Goal: Task Accomplishment & Management: Complete application form

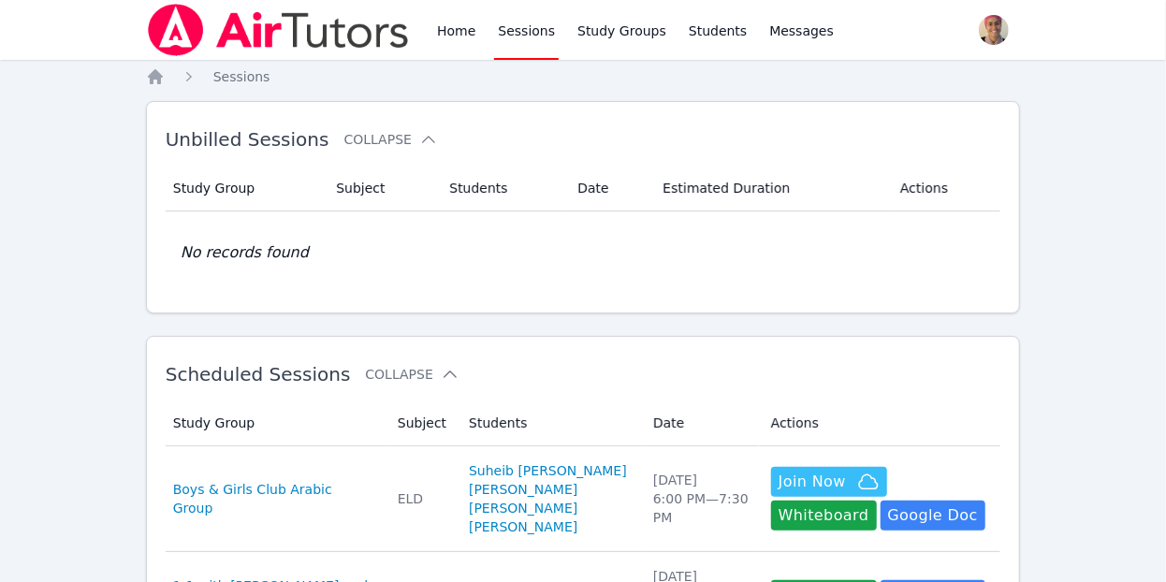
click at [533, 32] on link "Sessions" at bounding box center [526, 30] width 65 height 60
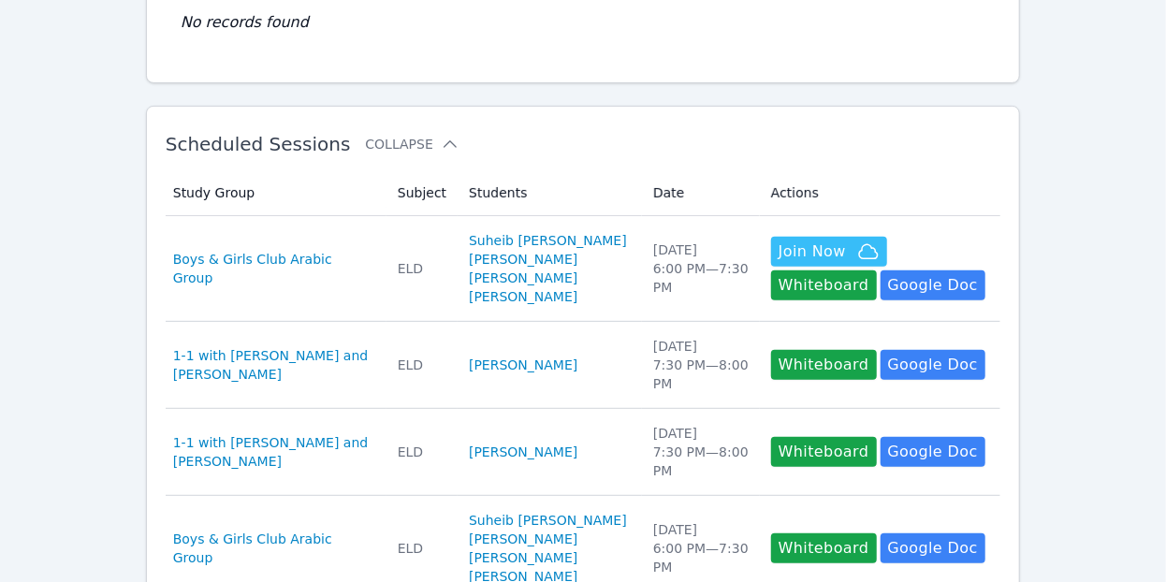
scroll to position [368, 0]
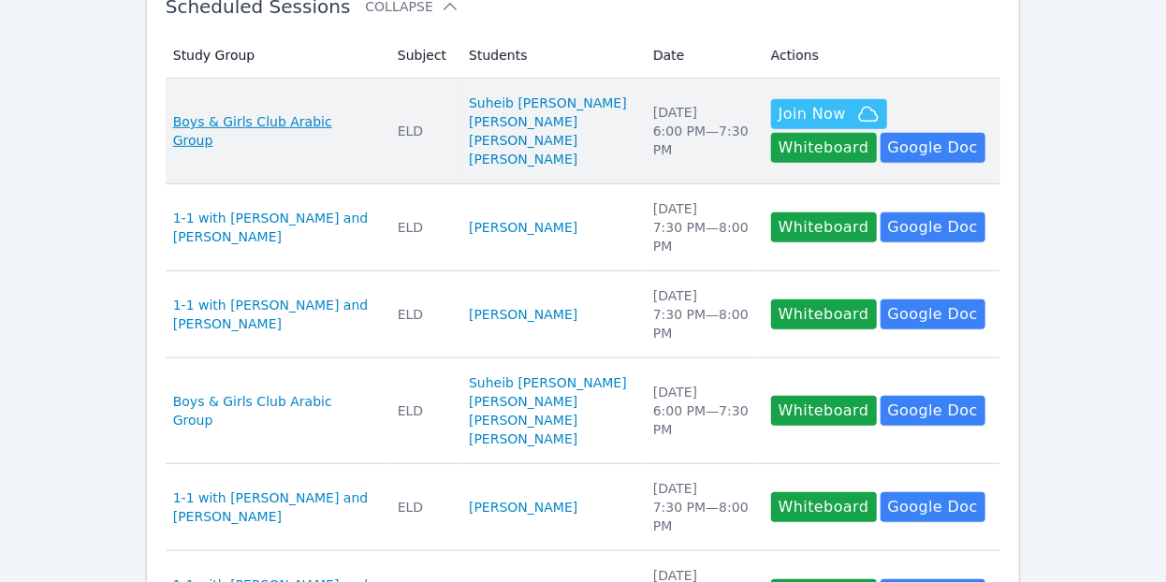
click at [314, 139] on span "Boys & Girls Club Arabic Group" at bounding box center [274, 130] width 202 height 37
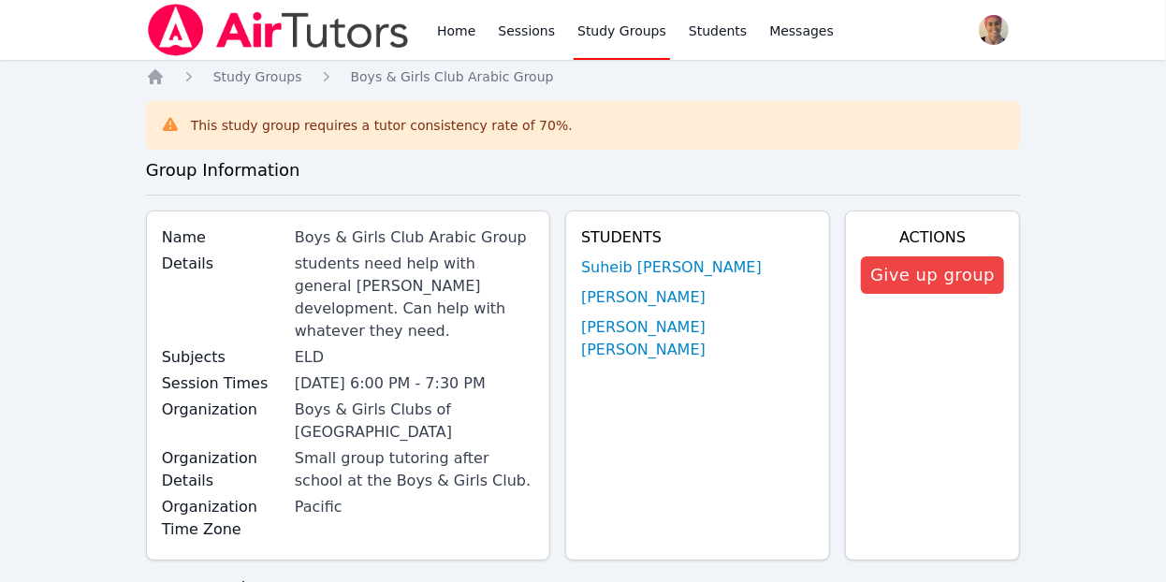
scroll to position [1668, 0]
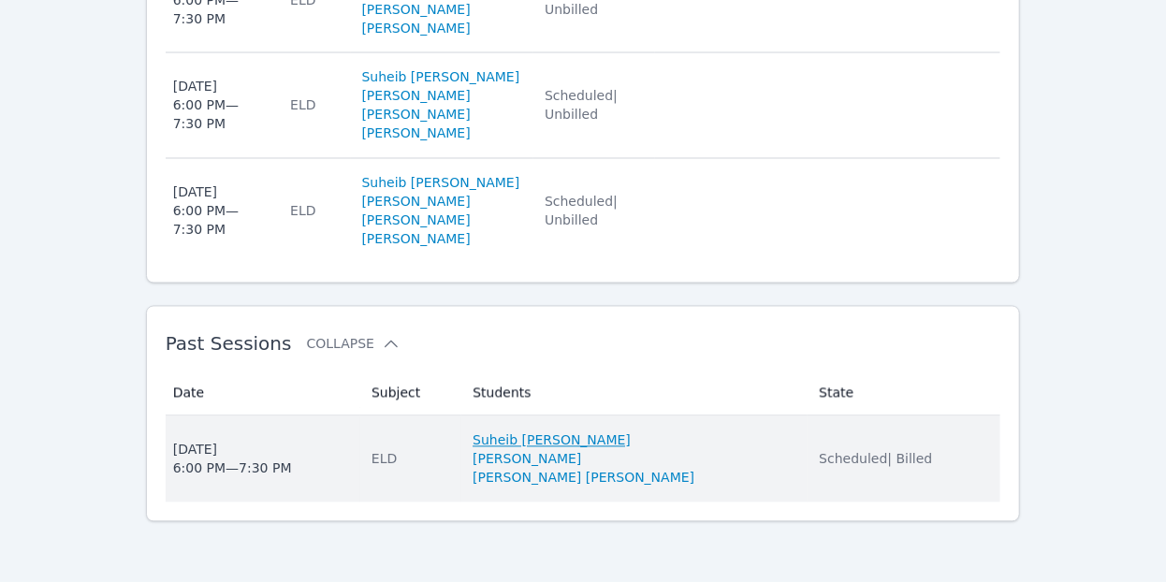
click at [517, 445] on link "Suheib Elsaidi" at bounding box center [552, 440] width 158 height 19
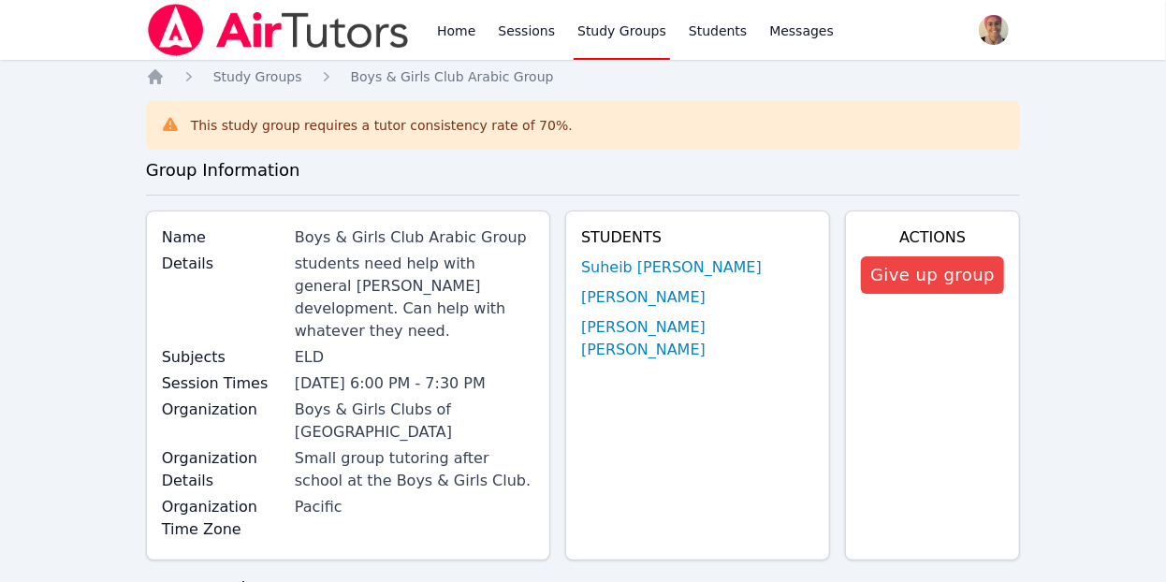
scroll to position [1668, 0]
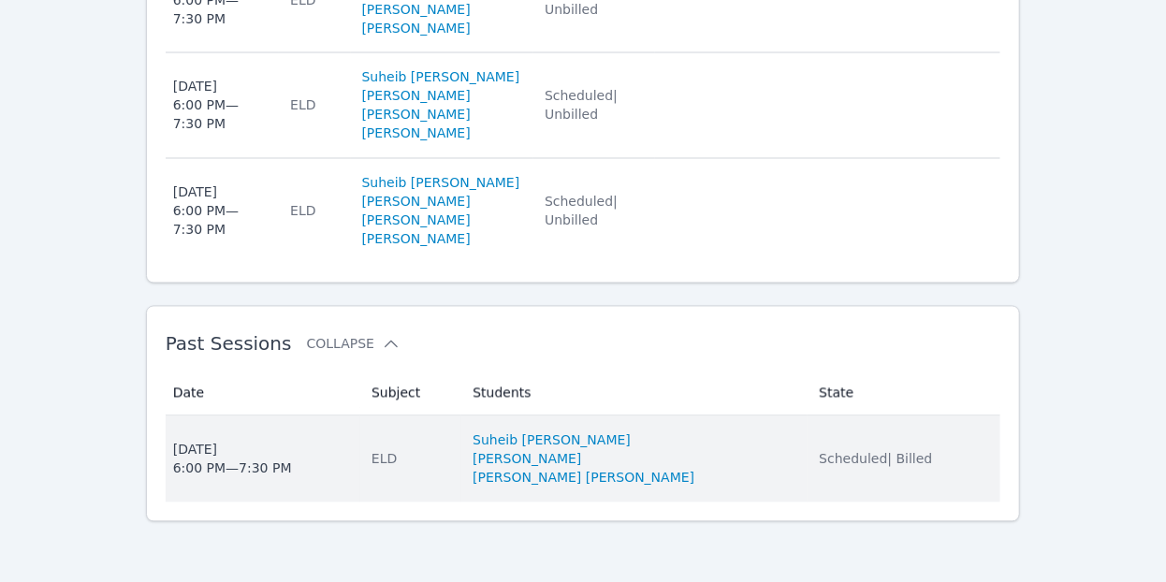
click at [303, 431] on td "Date Wed Oct 1, 2025 6:00 PM — 7:30 PM" at bounding box center [263, 459] width 195 height 86
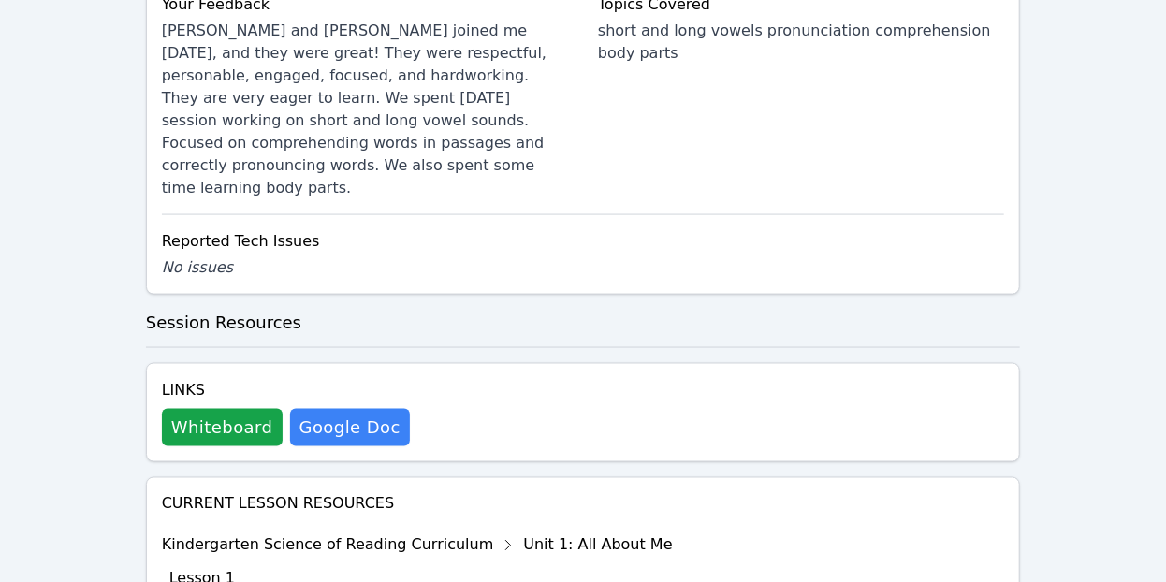
scroll to position [1160, 0]
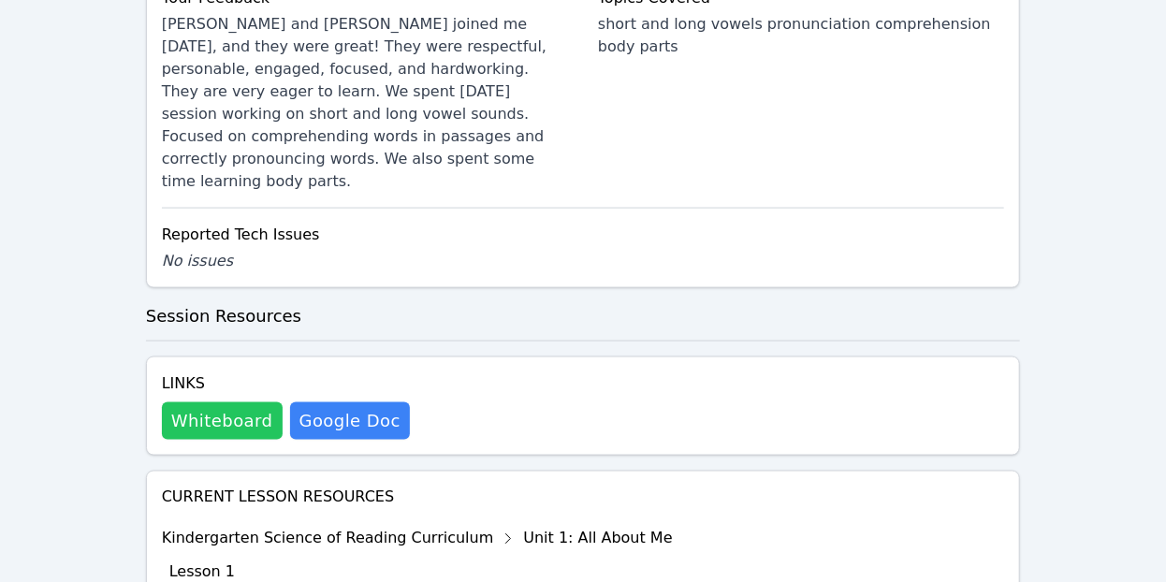
click at [225, 402] on button "Whiteboard" at bounding box center [222, 420] width 121 height 37
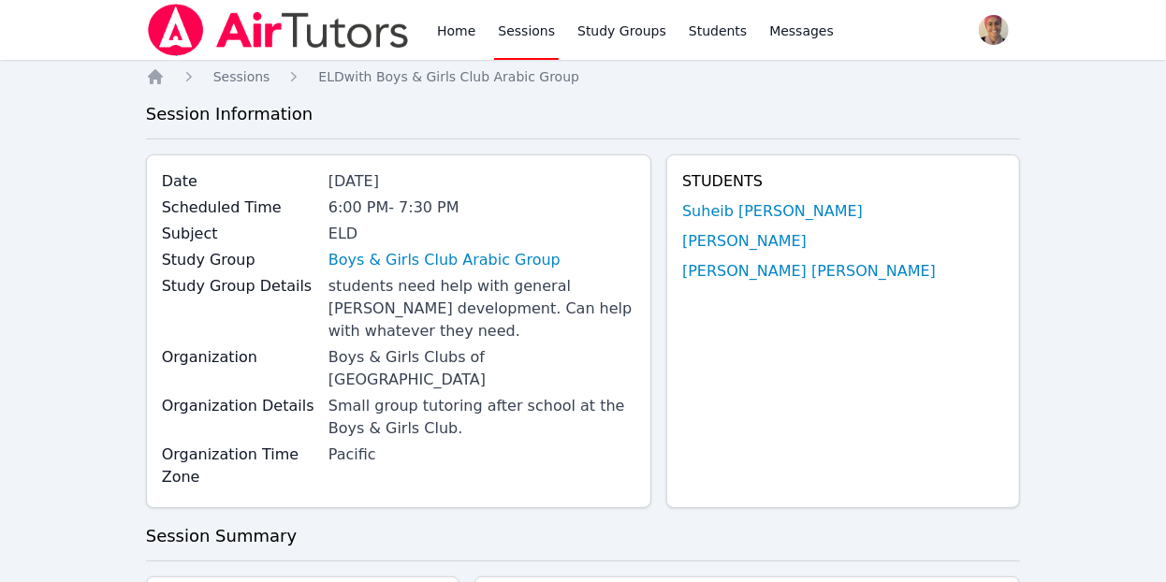
click at [515, 31] on link "Sessions" at bounding box center [526, 30] width 65 height 60
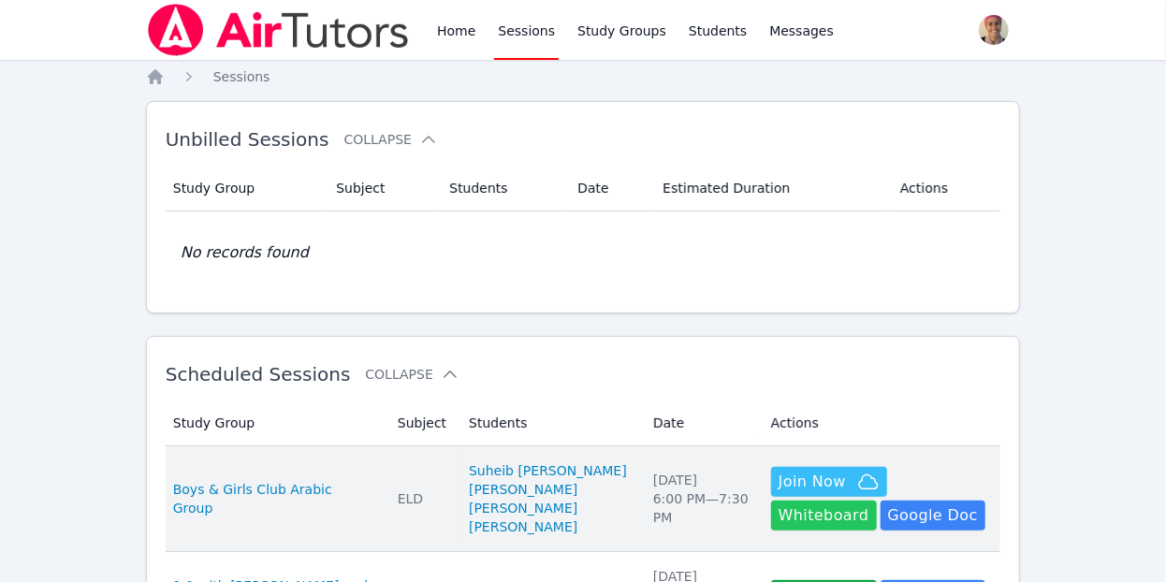
click at [877, 501] on button "Whiteboard" at bounding box center [824, 516] width 106 height 30
click at [335, 517] on td "Study Group Boys & Girls Club Arabic Group" at bounding box center [276, 499] width 221 height 106
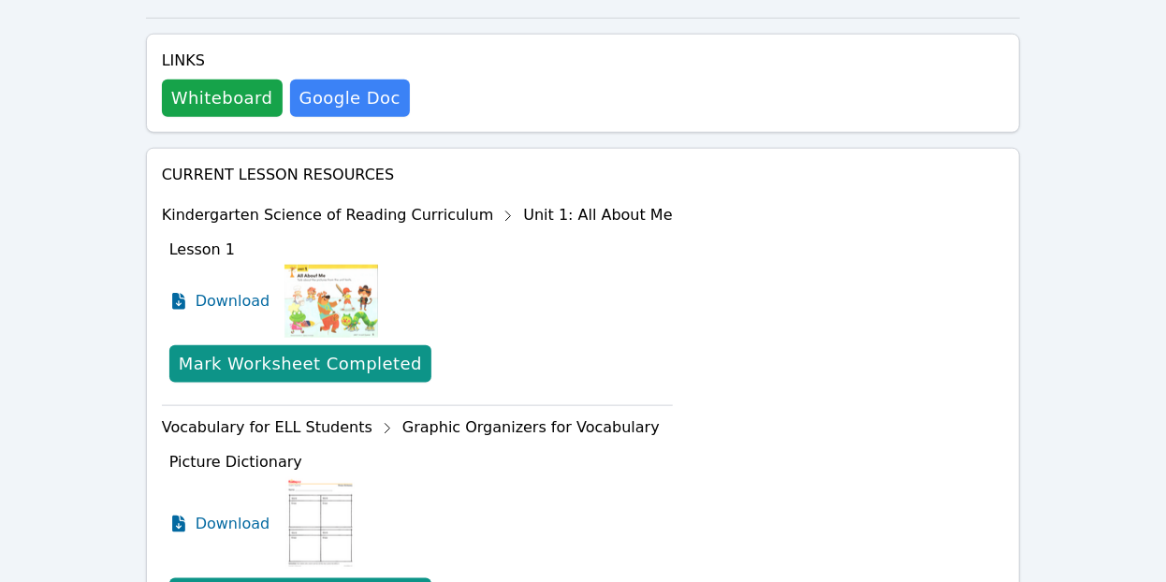
scroll to position [999, 0]
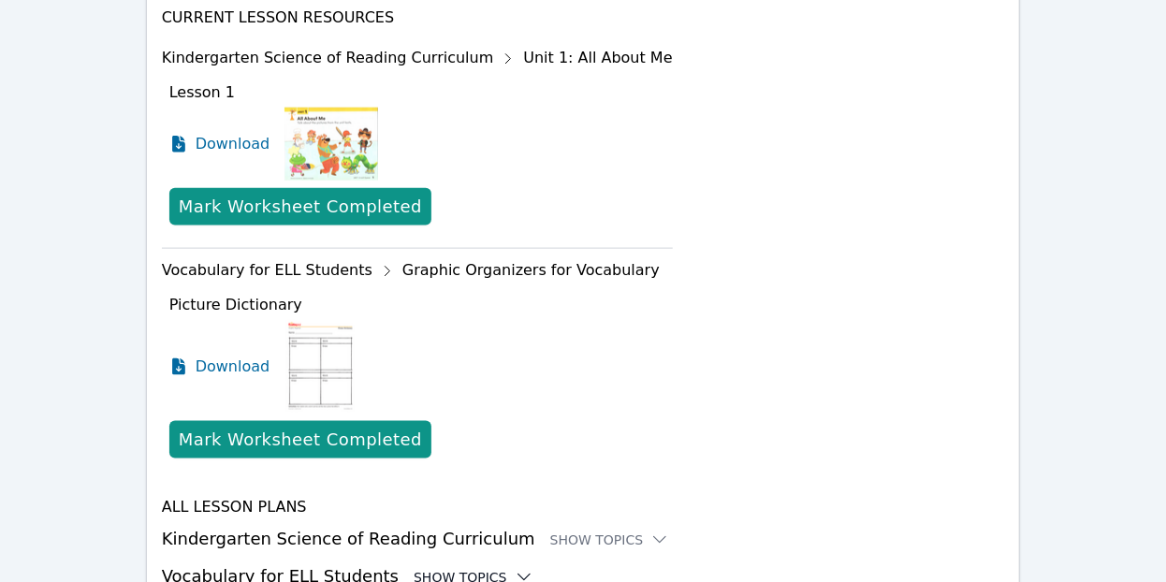
click at [515, 568] on icon at bounding box center [524, 577] width 19 height 19
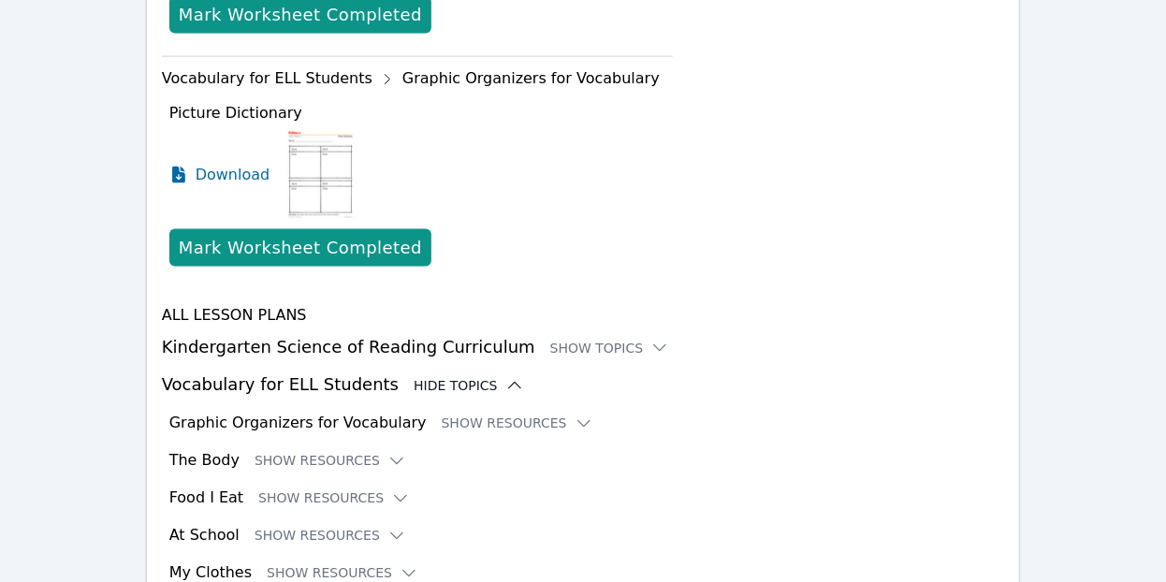
scroll to position [1198, 0]
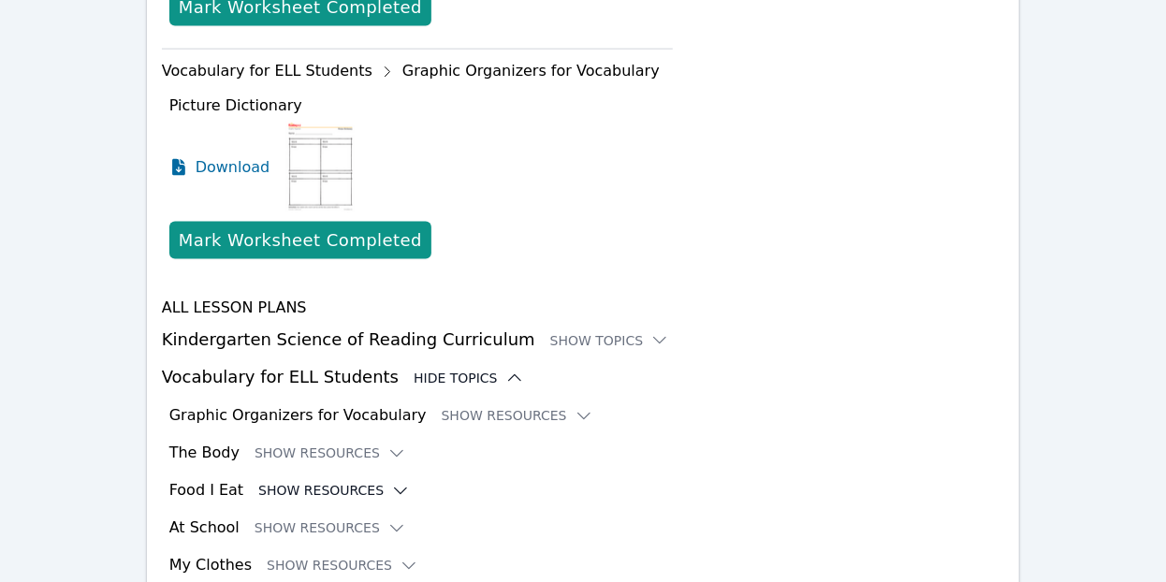
click at [391, 482] on icon at bounding box center [400, 491] width 19 height 19
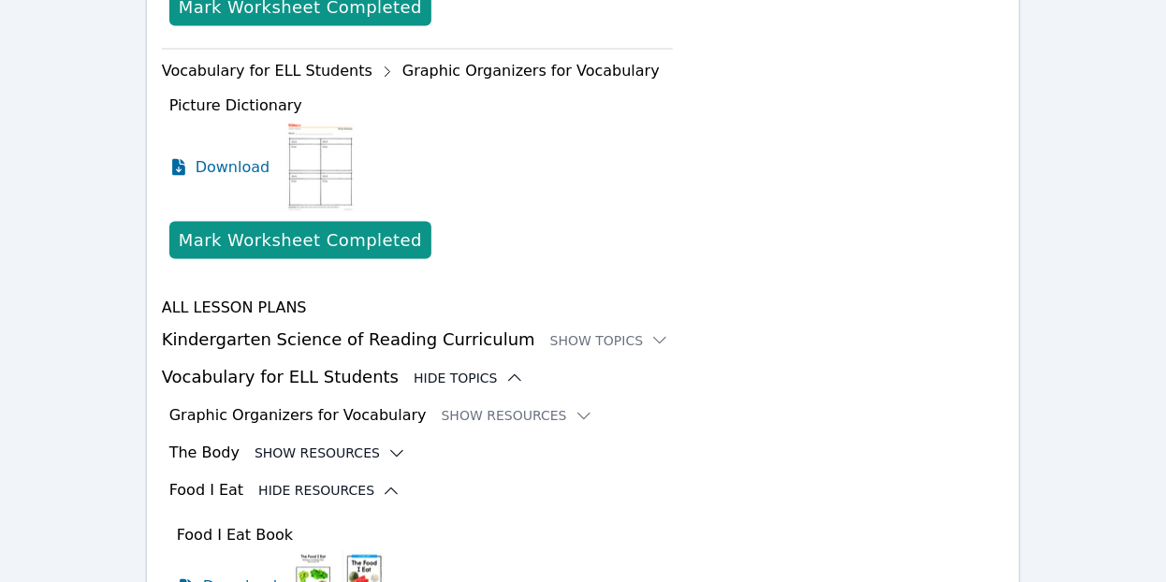
click at [391, 451] on icon at bounding box center [397, 454] width 12 height 6
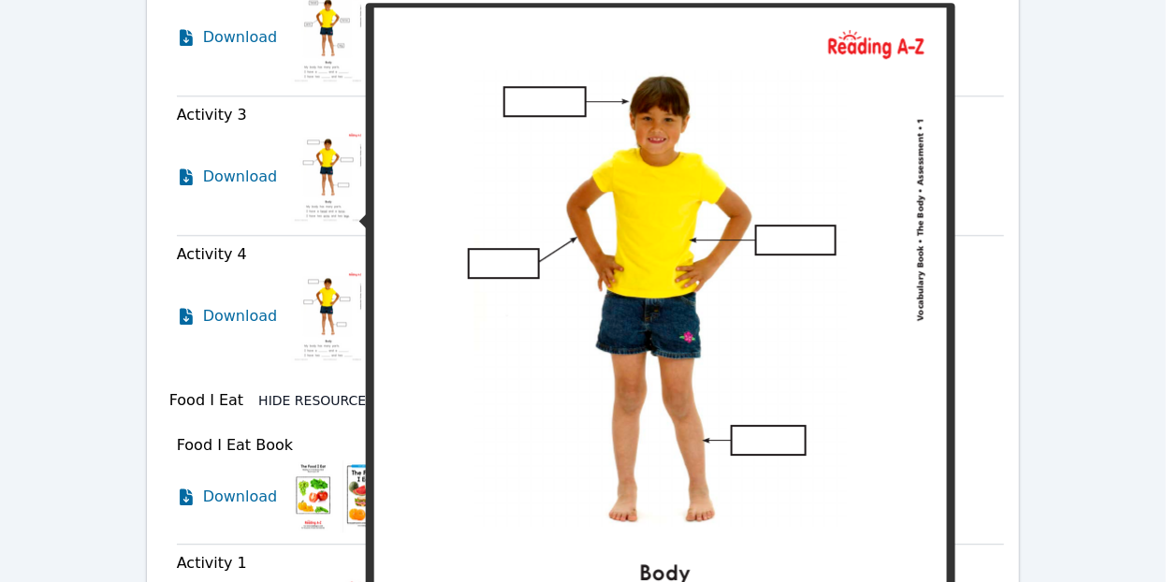
scroll to position [1980, 0]
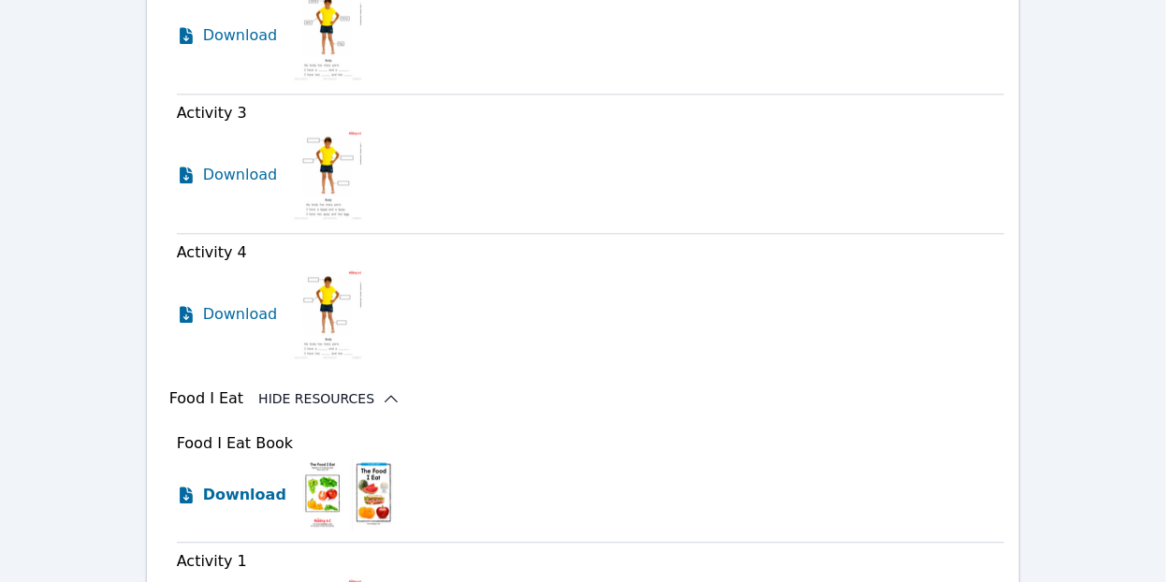
click at [228, 484] on span "Download" at bounding box center [244, 495] width 83 height 22
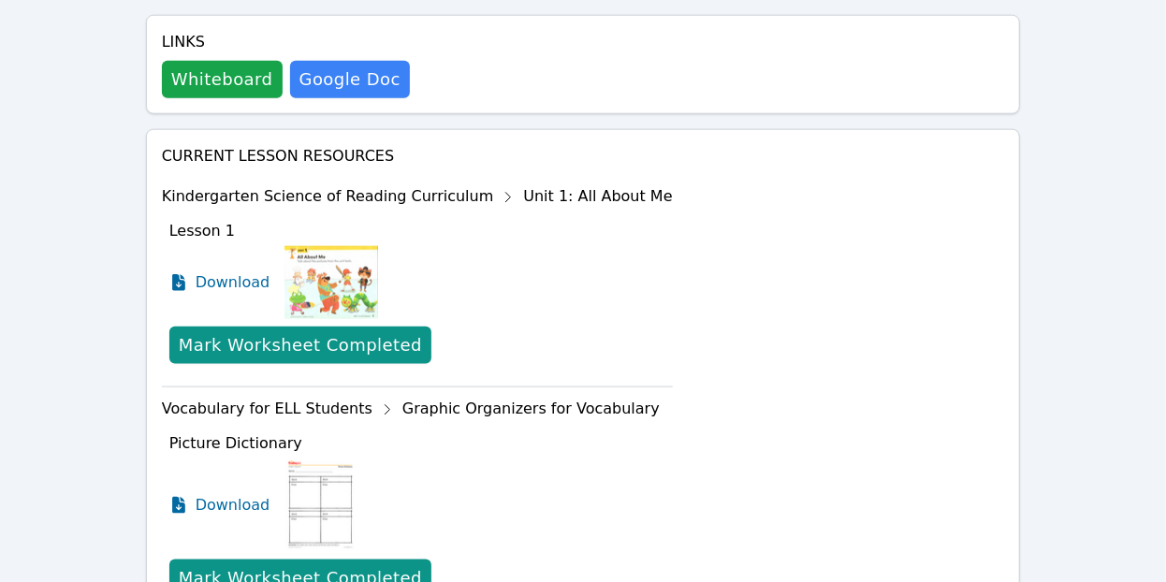
scroll to position [857, 0]
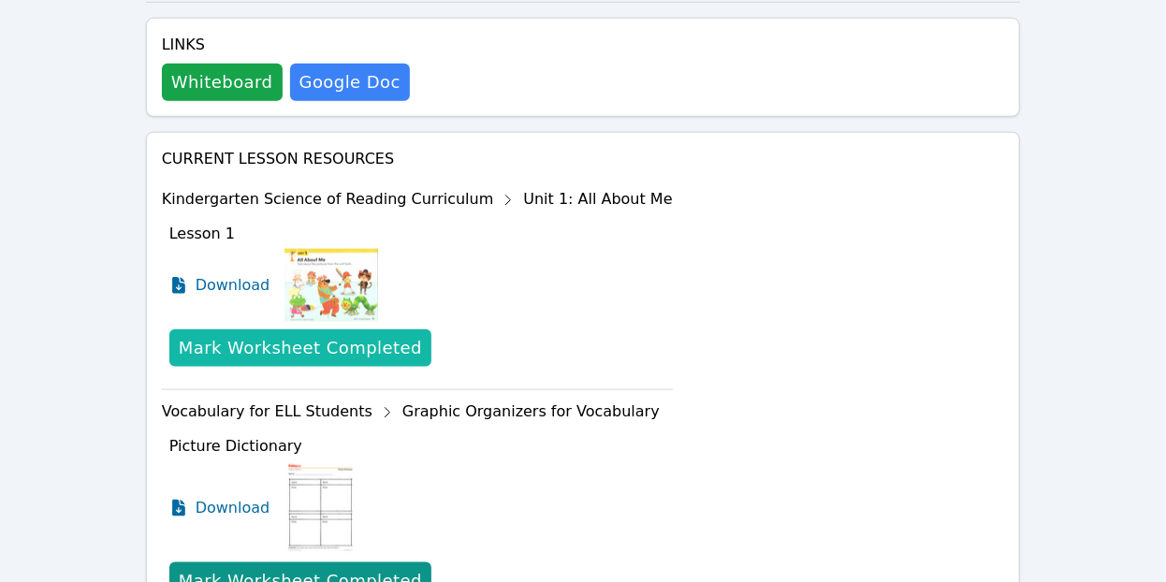
click at [296, 335] on div "Mark Worksheet Completed" at bounding box center [300, 348] width 243 height 26
click at [233, 335] on div "Mark Worksheet Completed" at bounding box center [300, 348] width 243 height 26
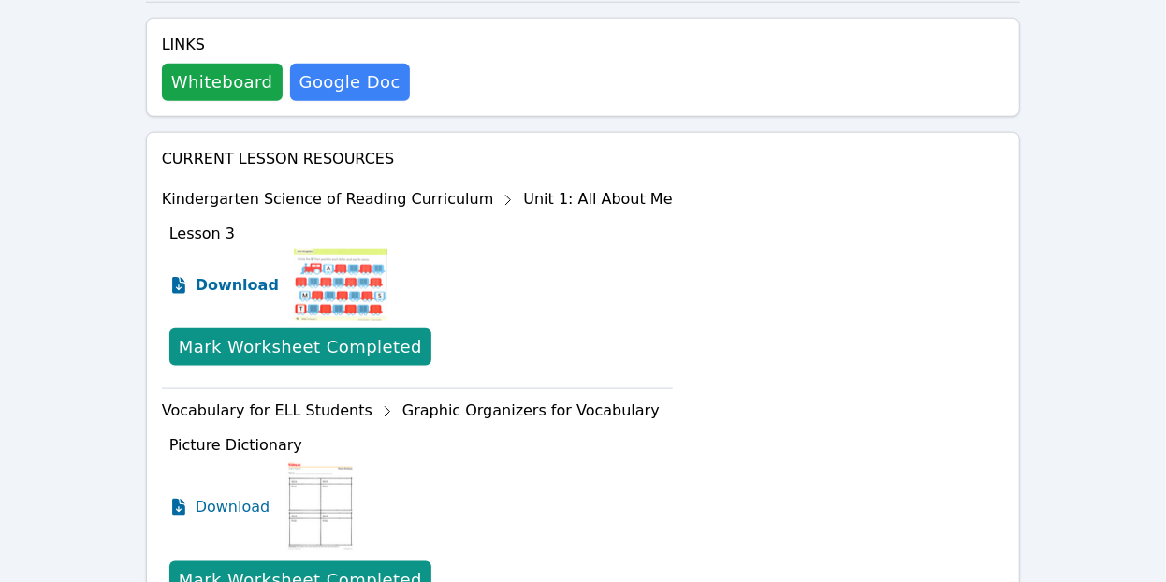
click at [241, 274] on span "Download" at bounding box center [237, 285] width 83 height 22
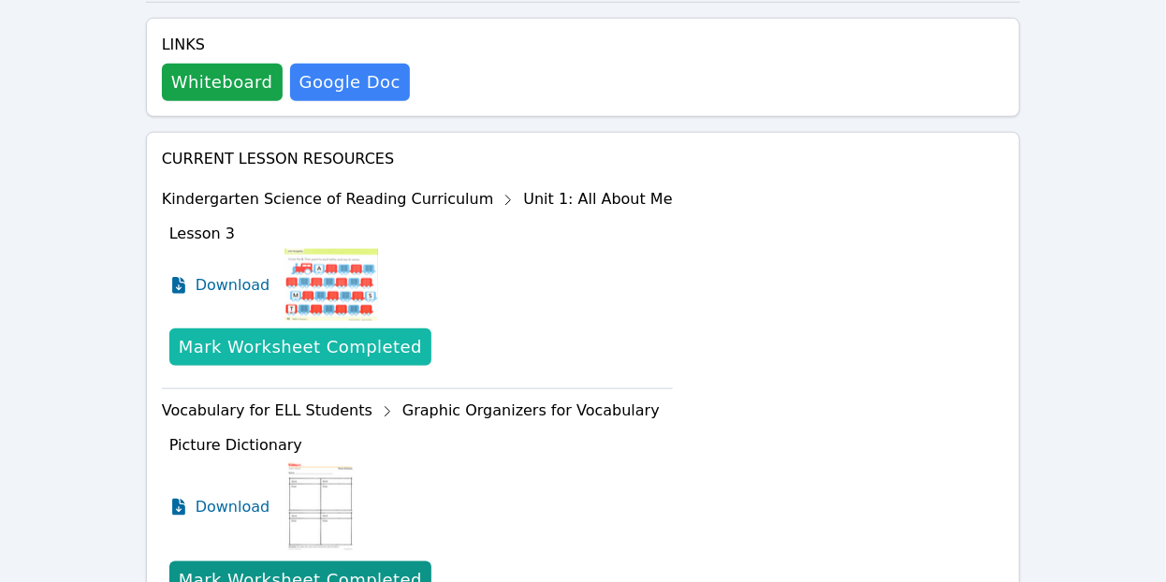
click at [265, 334] on div "Mark Worksheet Completed" at bounding box center [300, 347] width 243 height 26
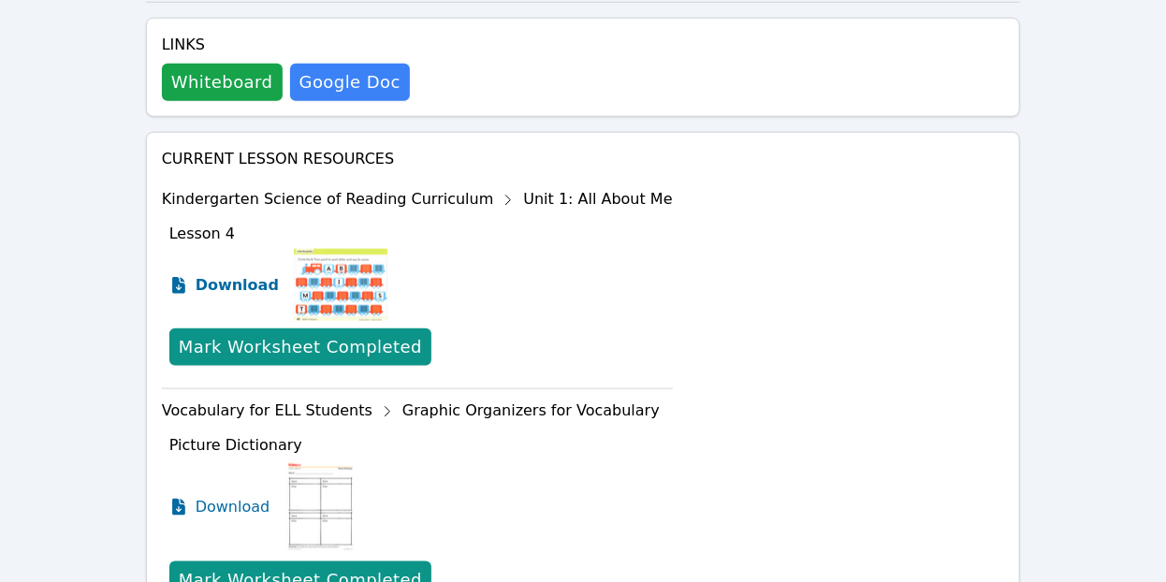
click at [244, 274] on span "Download" at bounding box center [237, 285] width 83 height 22
click at [200, 274] on span "Download" at bounding box center [237, 285] width 83 height 22
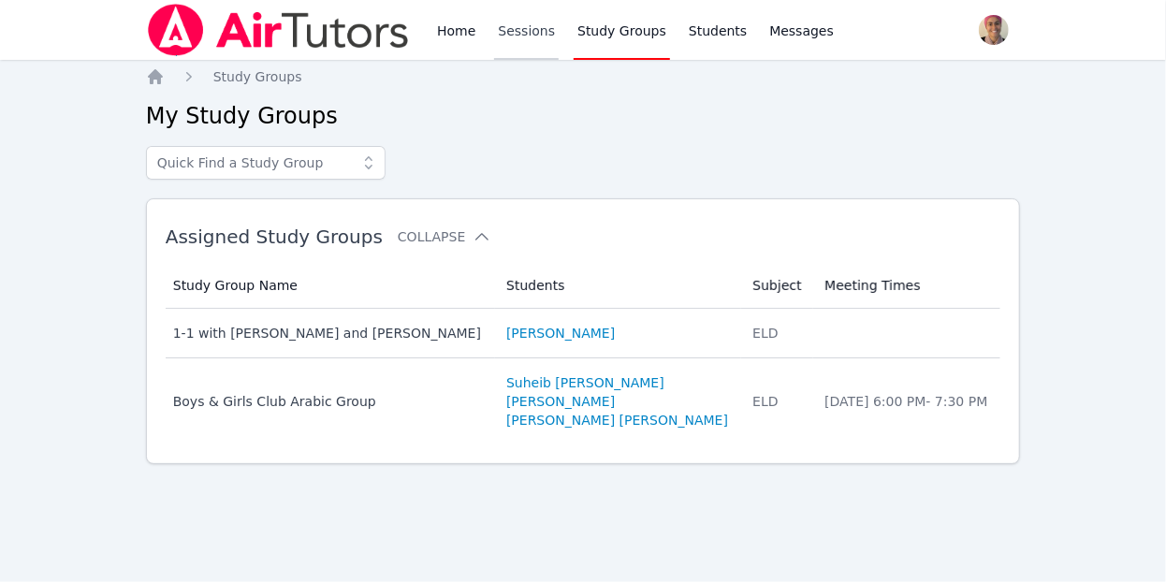
click at [530, 21] on link "Sessions" at bounding box center [526, 30] width 65 height 60
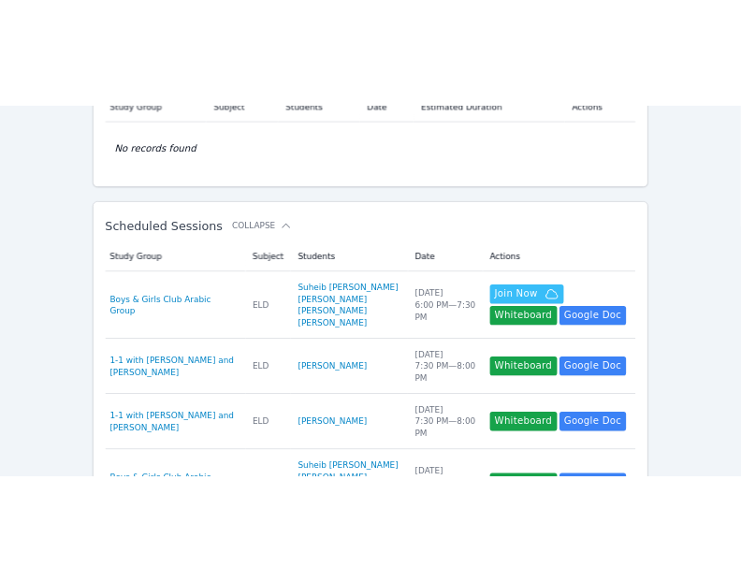
scroll to position [189, 0]
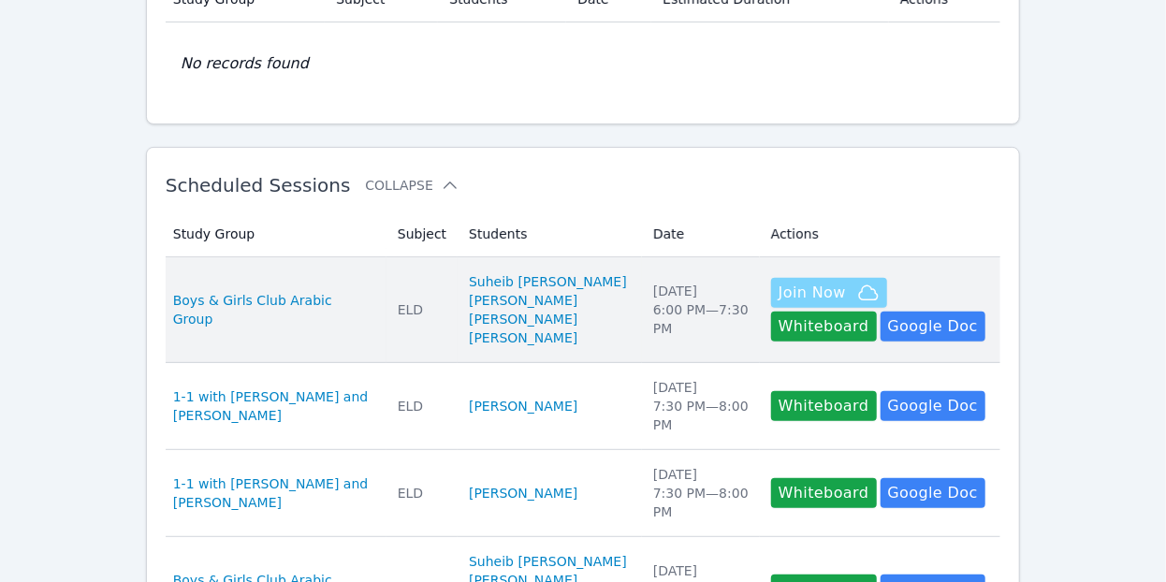
click at [802, 299] on span "Join Now" at bounding box center [812, 293] width 67 height 22
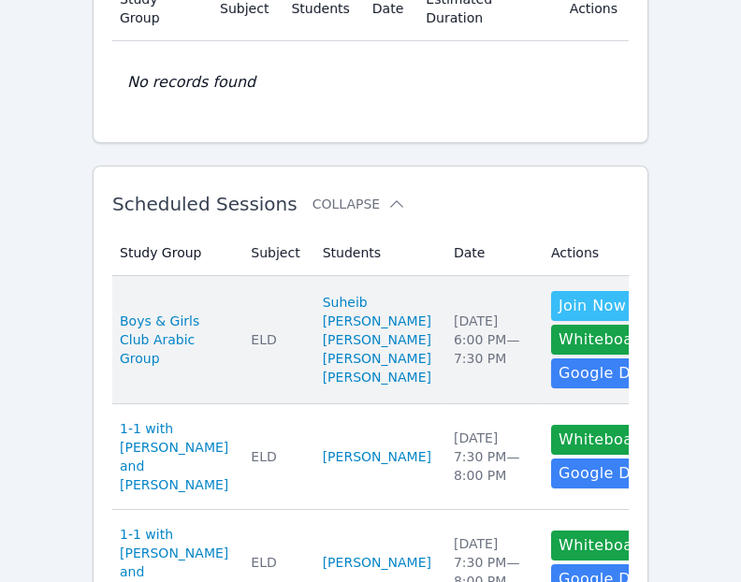
scroll to position [0, 0]
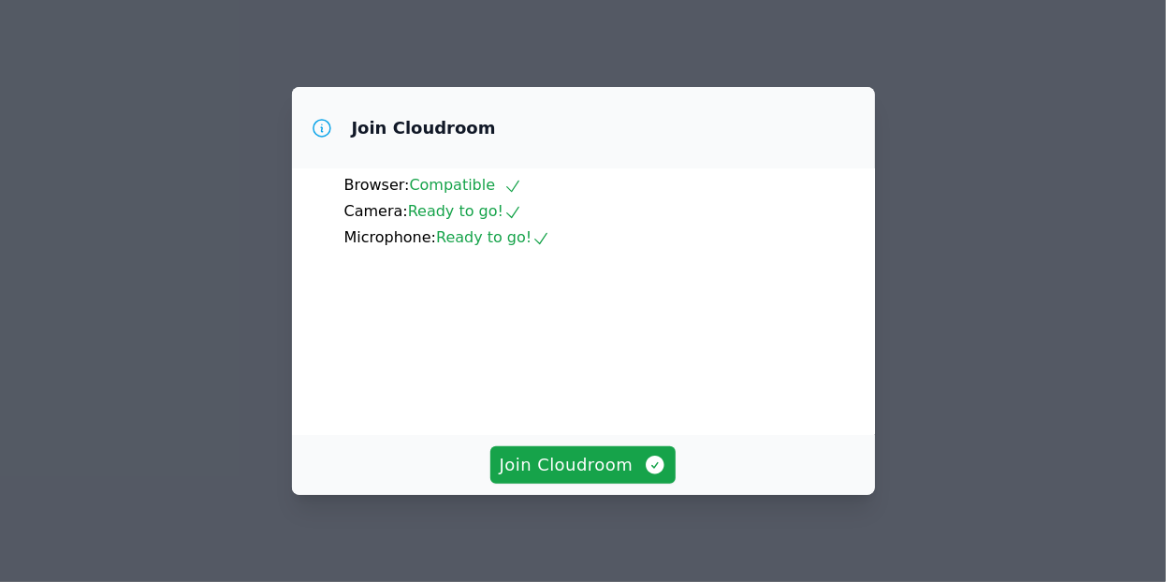
scroll to position [168, 0]
click at [552, 453] on span "Join Cloudroom" at bounding box center [584, 465] width 168 height 26
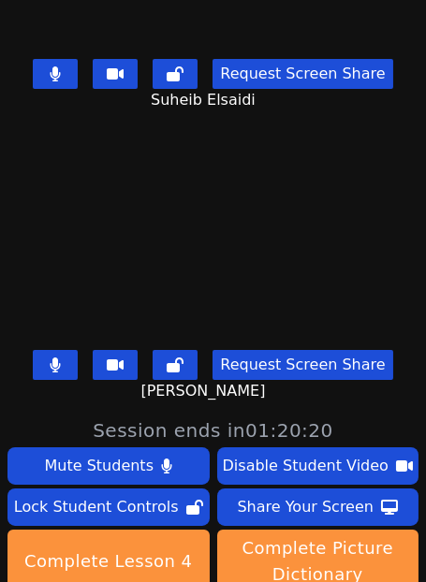
scroll to position [174, 0]
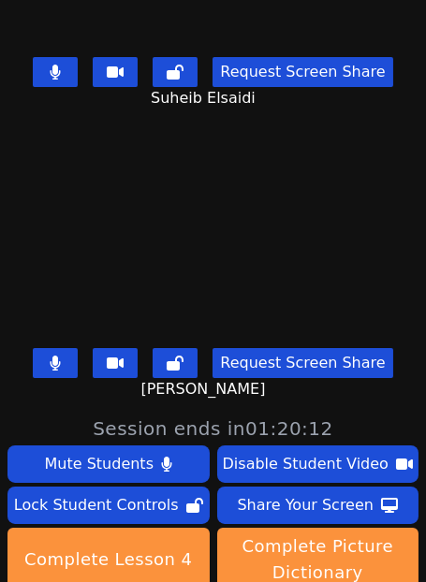
click at [186, 272] on video at bounding box center [213, 222] width 281 height 240
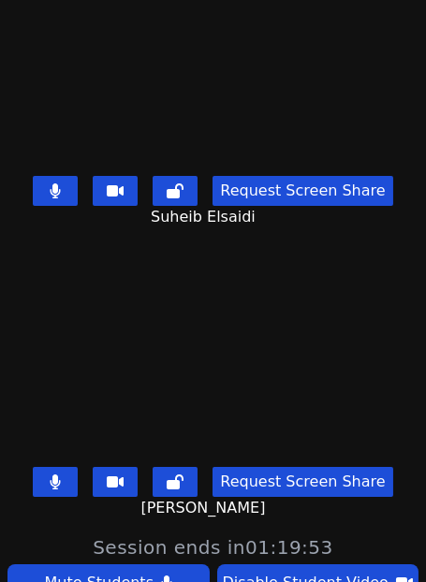
scroll to position [58, 0]
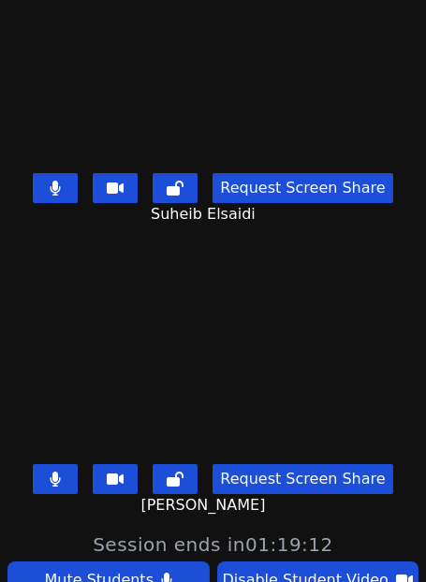
click at [73, 183] on button at bounding box center [55, 188] width 45 height 30
click at [65, 185] on icon at bounding box center [55, 188] width 19 height 15
click at [75, 185] on button at bounding box center [55, 188] width 45 height 30
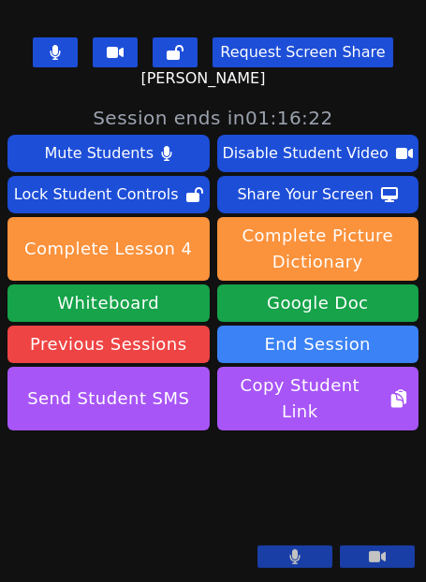
scroll to position [0, 0]
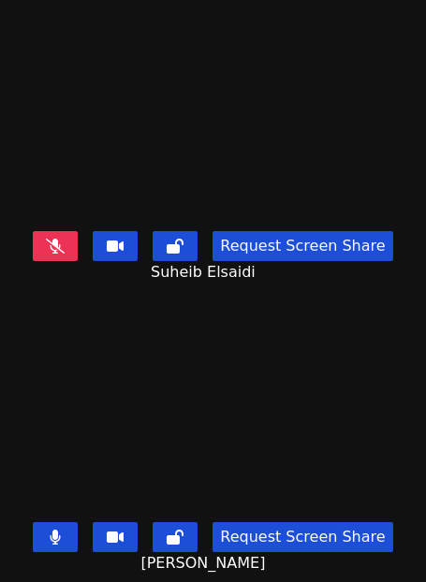
click at [67, 258] on button at bounding box center [55, 246] width 45 height 30
click at [74, 258] on button at bounding box center [55, 246] width 45 height 30
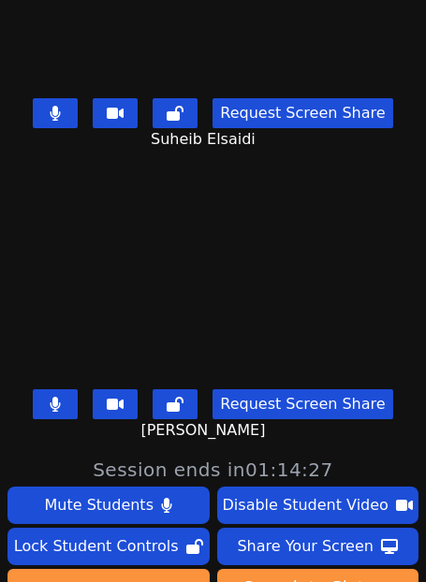
scroll to position [141, 0]
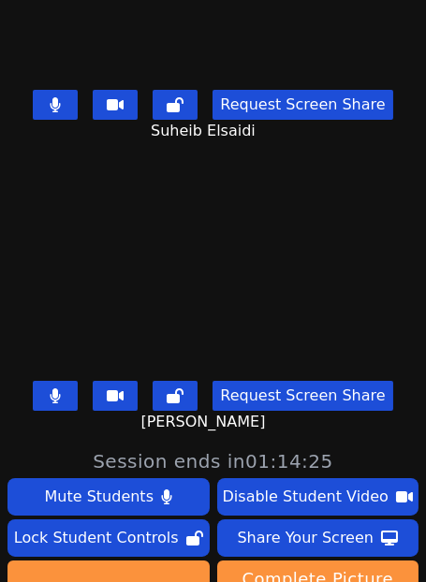
click at [49, 386] on button at bounding box center [55, 396] width 45 height 30
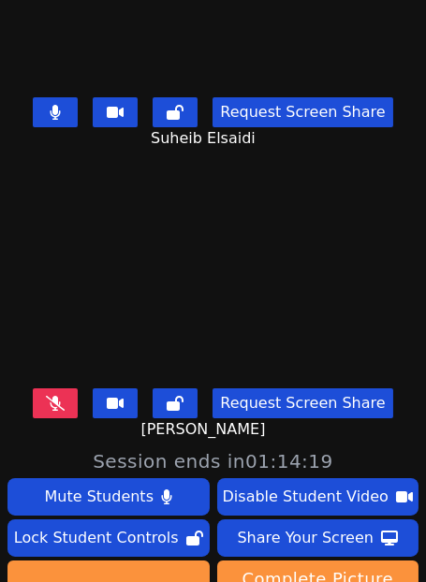
scroll to position [0, 0]
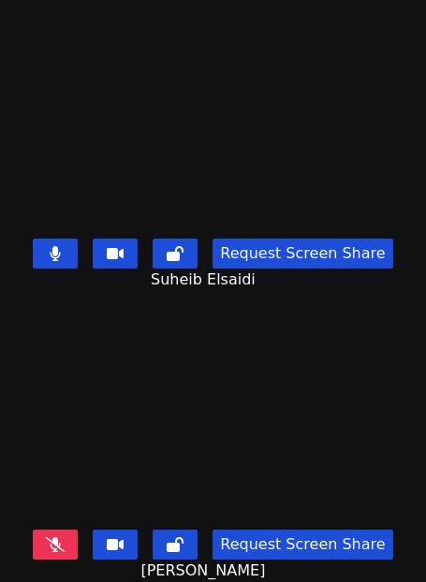
click at [65, 542] on icon at bounding box center [55, 544] width 19 height 15
click at [78, 265] on button at bounding box center [55, 254] width 45 height 30
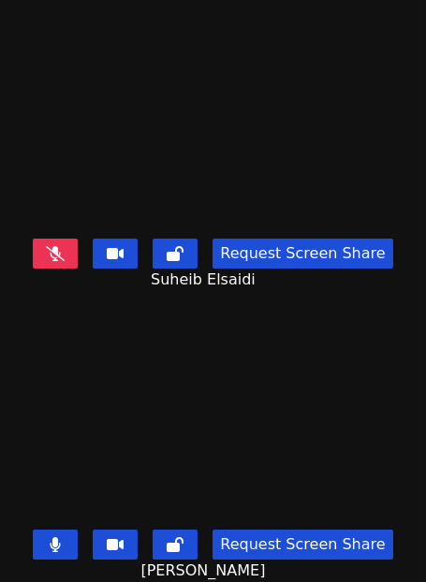
click at [78, 538] on button at bounding box center [55, 545] width 45 height 30
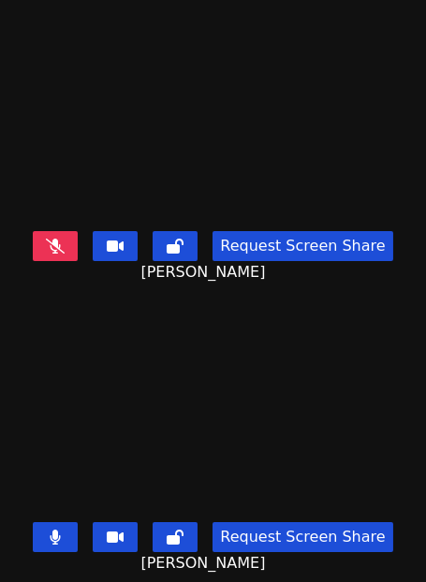
click at [50, 244] on button at bounding box center [55, 246] width 45 height 30
click at [61, 539] on icon at bounding box center [55, 537] width 11 height 15
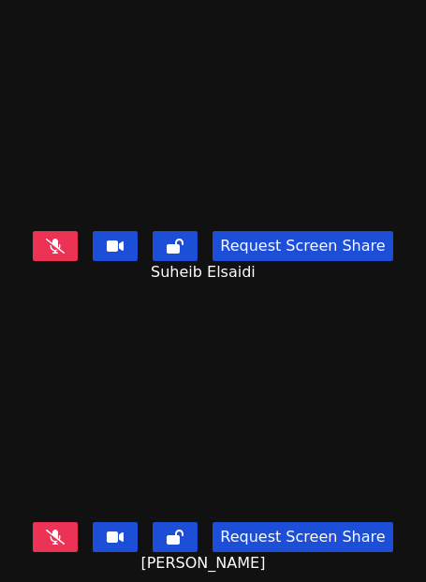
click at [59, 542] on icon at bounding box center [55, 537] width 19 height 15
click at [62, 251] on icon at bounding box center [55, 246] width 19 height 15
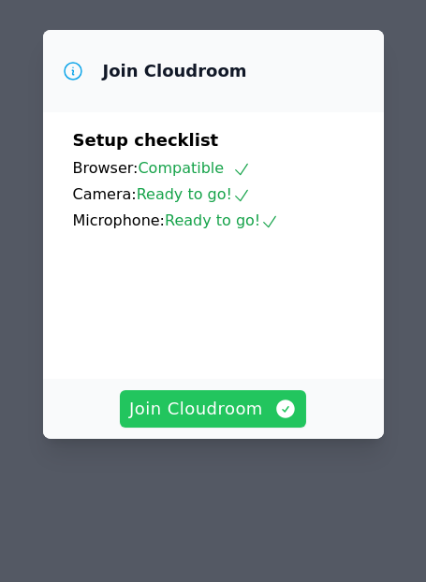
click at [219, 396] on span "Join Cloudroom" at bounding box center [213, 409] width 168 height 26
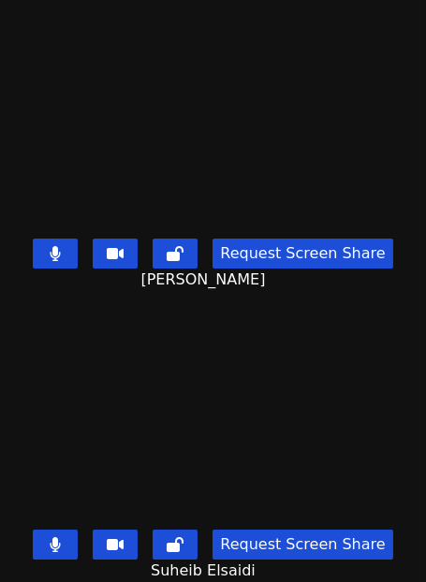
click at [54, 243] on button at bounding box center [55, 254] width 45 height 30
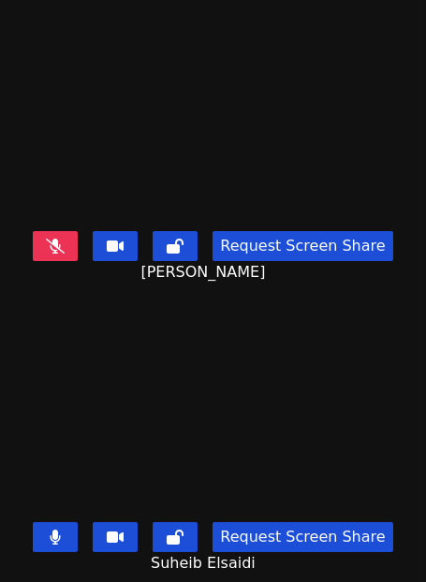
click at [65, 253] on icon at bounding box center [55, 246] width 19 height 15
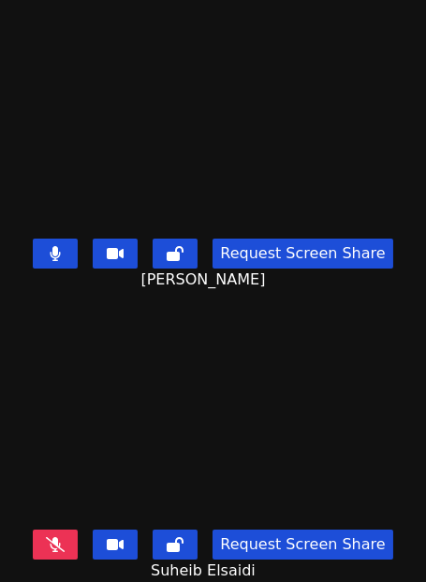
click at [78, 263] on button at bounding box center [55, 254] width 45 height 30
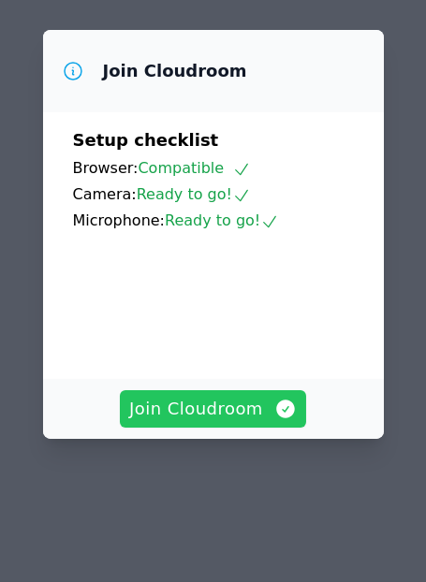
click at [260, 391] on button "Join Cloudroom" at bounding box center [213, 408] width 186 height 37
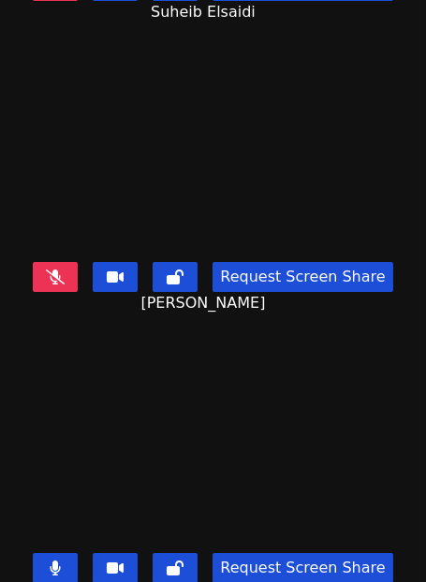
scroll to position [299, 0]
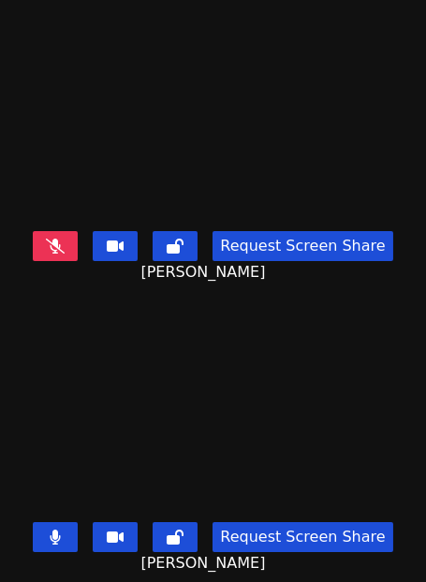
click at [75, 255] on button at bounding box center [55, 246] width 45 height 30
click at [67, 548] on button at bounding box center [55, 537] width 45 height 30
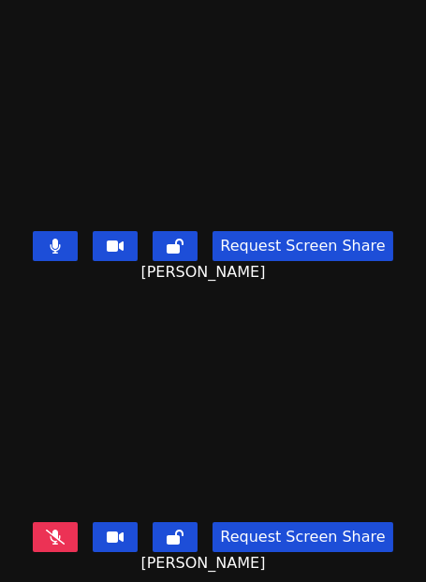
click at [65, 547] on button at bounding box center [55, 537] width 45 height 30
click at [246, 337] on video at bounding box center [213, 396] width 281 height 240
click at [51, 236] on button at bounding box center [55, 246] width 45 height 30
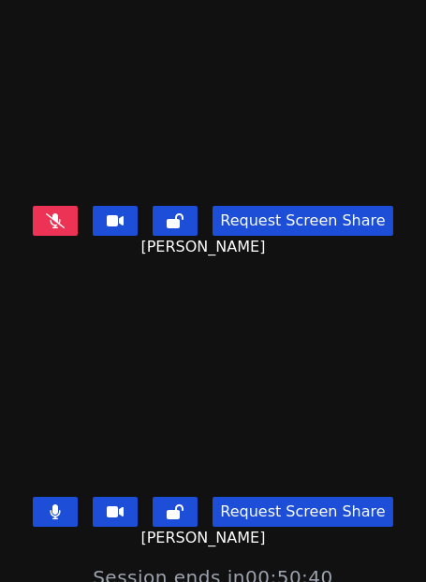
click at [66, 232] on button at bounding box center [55, 221] width 45 height 30
click at [61, 518] on icon at bounding box center [56, 511] width 10 height 15
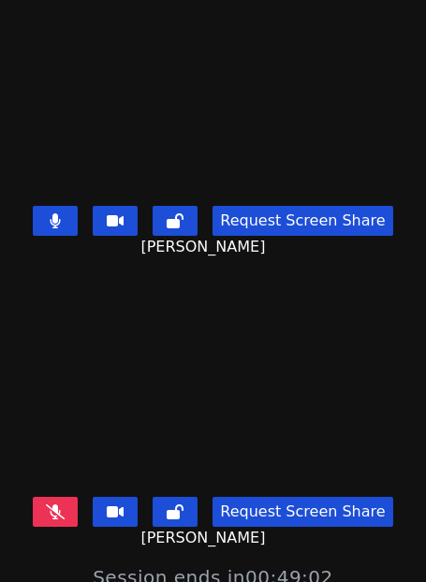
click at [65, 502] on button at bounding box center [55, 512] width 45 height 30
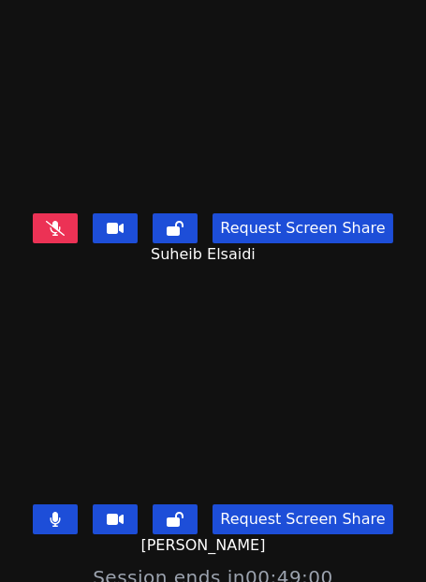
click at [56, 219] on button at bounding box center [55, 228] width 45 height 30
click at [76, 215] on button at bounding box center [55, 228] width 45 height 30
click at [78, 226] on button at bounding box center [55, 228] width 45 height 30
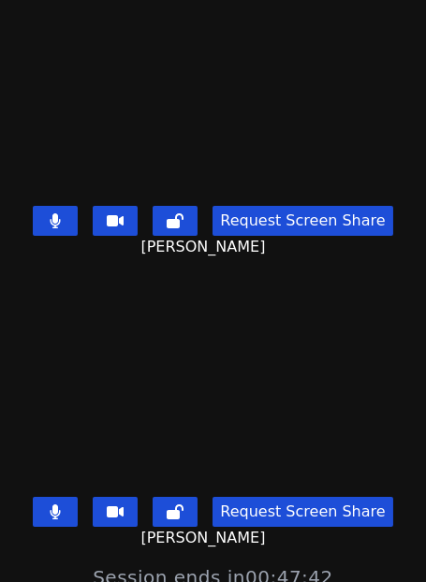
scroll to position [548, 0]
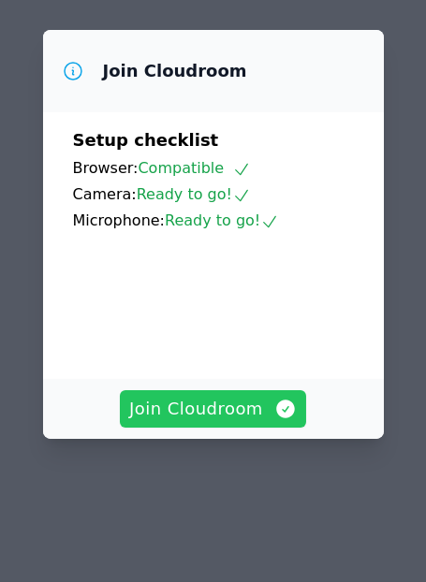
click at [173, 406] on span "Join Cloudroom" at bounding box center [213, 409] width 168 height 26
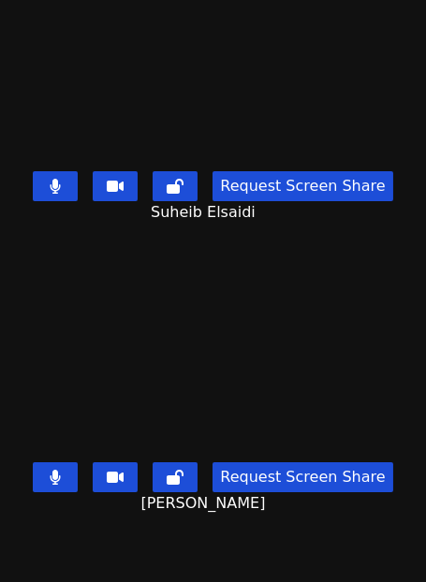
scroll to position [299, 0]
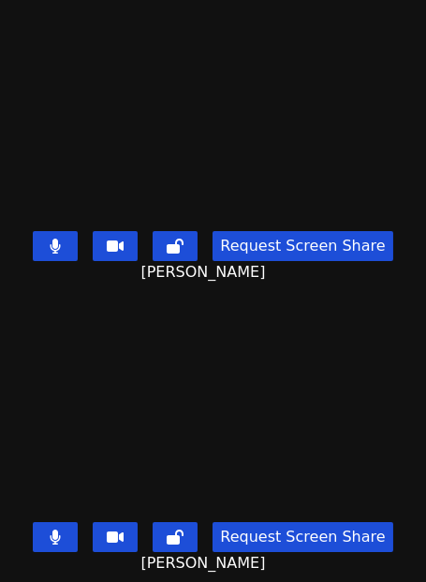
click at [78, 539] on button at bounding box center [55, 537] width 45 height 30
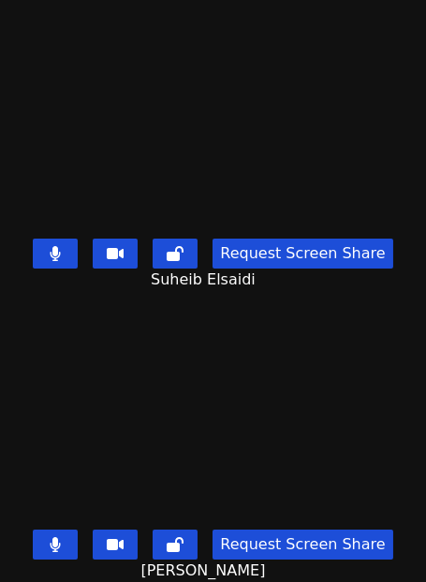
click at [78, 252] on button at bounding box center [55, 254] width 45 height 30
click at [65, 251] on icon at bounding box center [55, 253] width 19 height 15
click at [60, 547] on icon at bounding box center [55, 544] width 11 height 15
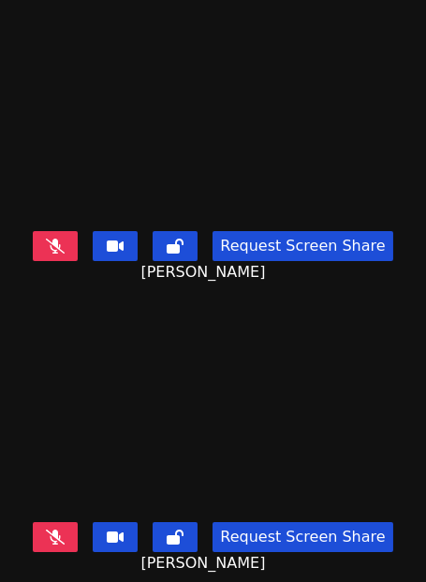
click at [74, 522] on button at bounding box center [55, 537] width 45 height 30
click at [65, 253] on icon at bounding box center [55, 246] width 19 height 15
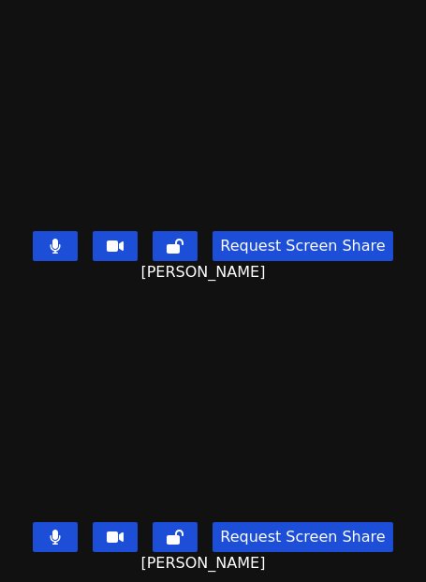
scroll to position [0, 0]
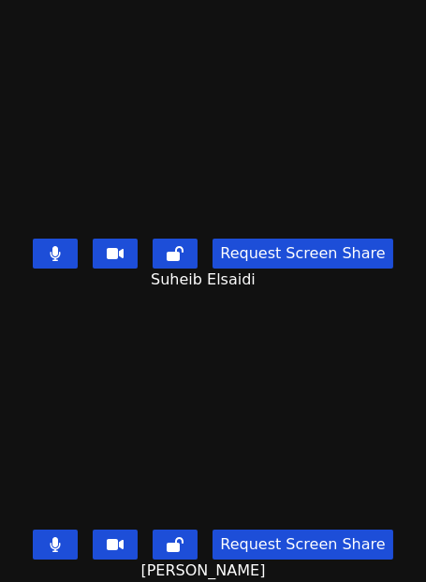
click at [57, 243] on button at bounding box center [55, 254] width 45 height 30
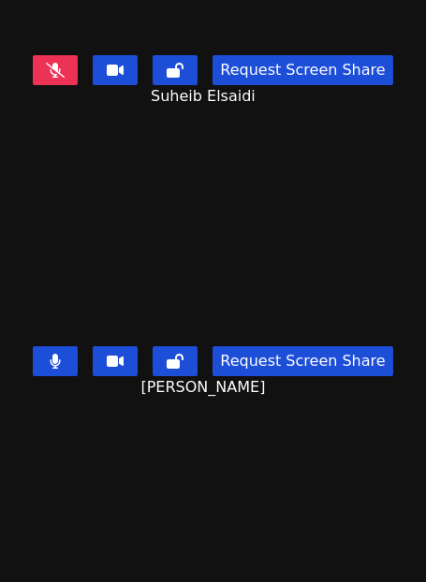
scroll to position [299, 0]
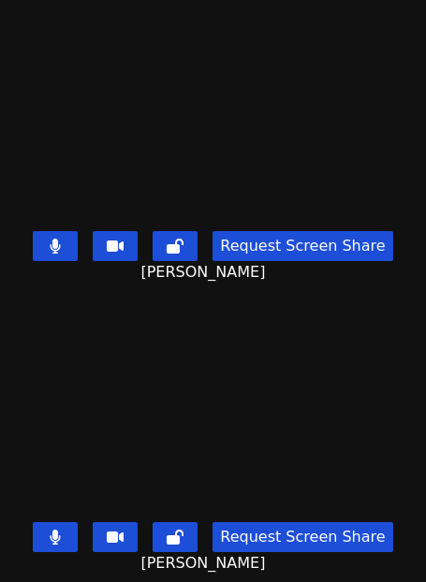
click at [70, 539] on button at bounding box center [55, 537] width 45 height 30
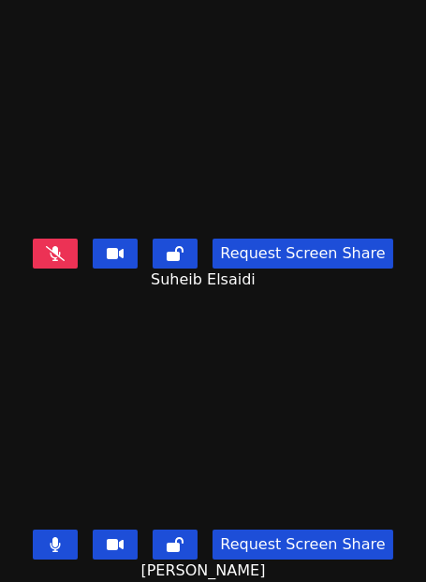
click at [77, 254] on button at bounding box center [55, 254] width 45 height 30
click at [72, 535] on button at bounding box center [55, 545] width 45 height 30
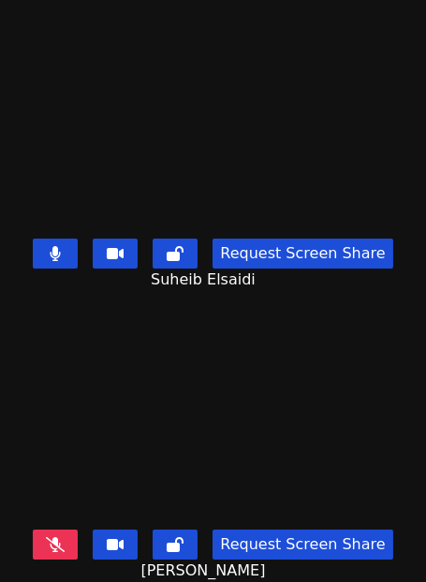
scroll to position [299, 0]
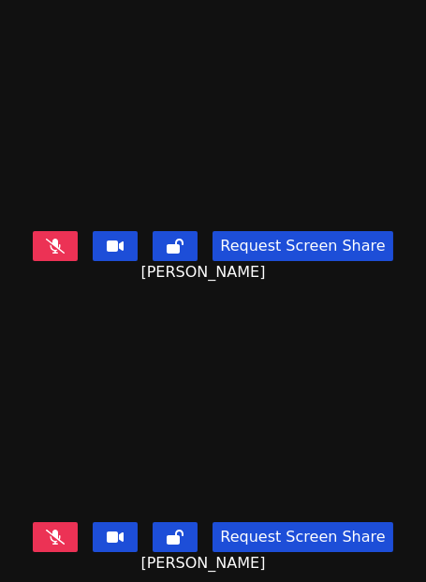
click at [76, 539] on button at bounding box center [55, 537] width 45 height 30
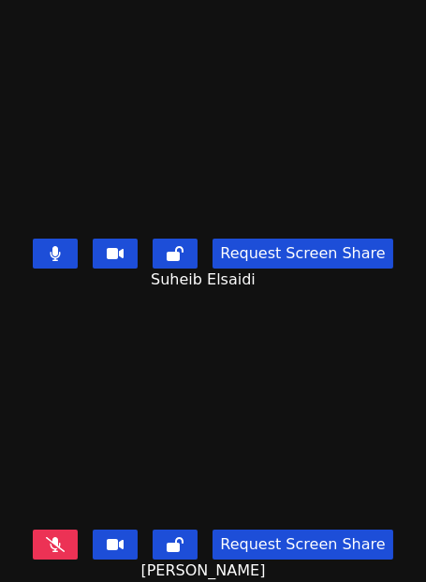
click at [67, 243] on button at bounding box center [55, 254] width 45 height 30
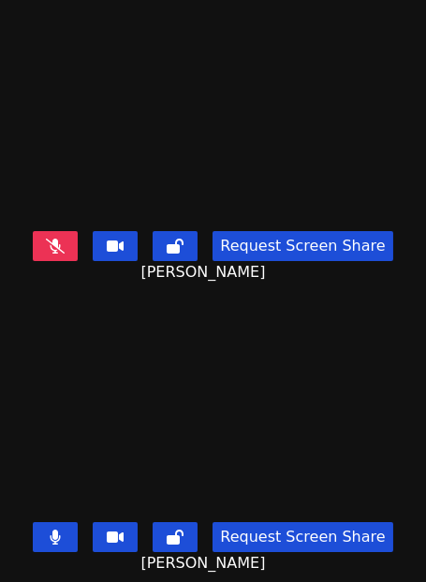
click at [66, 261] on div "Request Screen Share Ayman Mosa Saleh Algazali" at bounding box center [213, 257] width 426 height 67
click at [67, 255] on button at bounding box center [55, 246] width 45 height 30
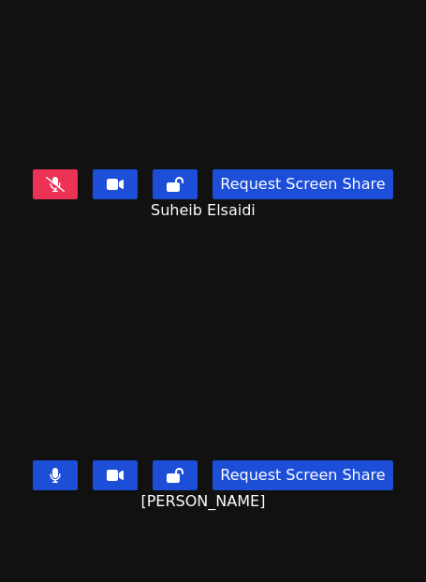
scroll to position [73, 0]
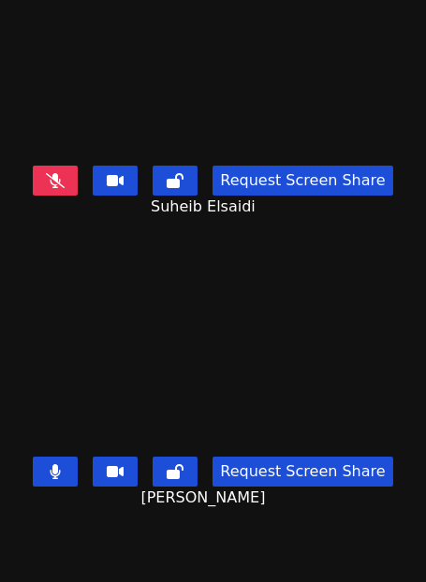
click at [50, 474] on button at bounding box center [55, 472] width 45 height 30
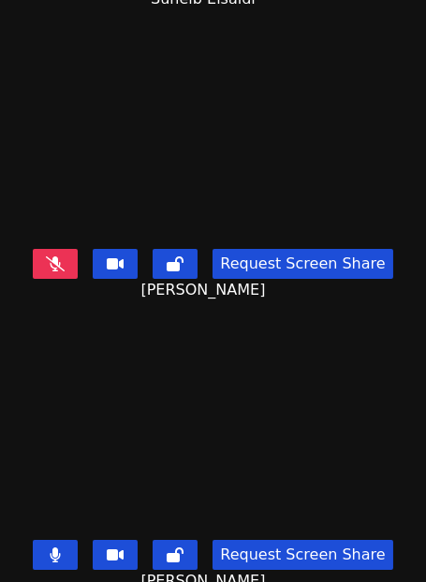
scroll to position [299, 0]
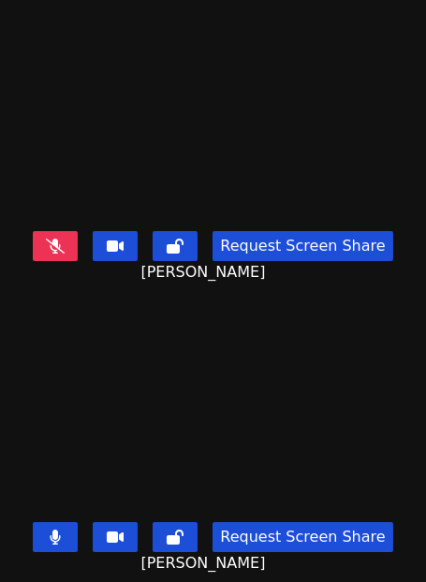
click at [77, 255] on button at bounding box center [55, 246] width 45 height 30
click at [60, 532] on icon at bounding box center [55, 537] width 11 height 15
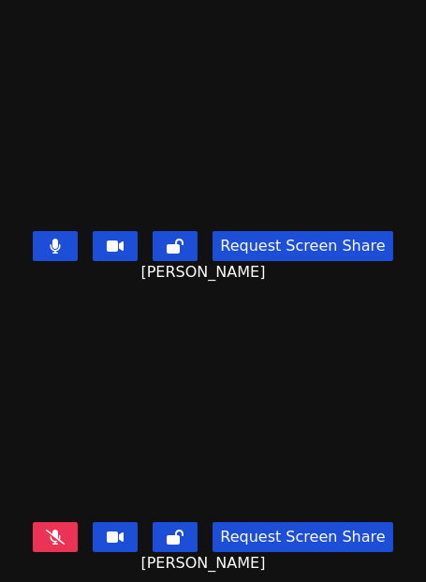
scroll to position [0, 0]
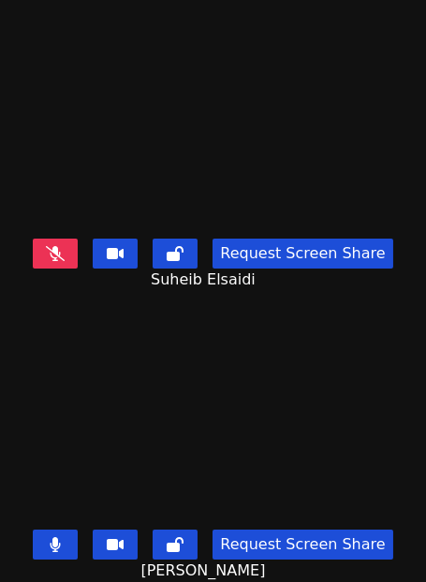
click at [65, 249] on icon at bounding box center [55, 253] width 19 height 15
click at [73, 535] on button at bounding box center [55, 545] width 45 height 30
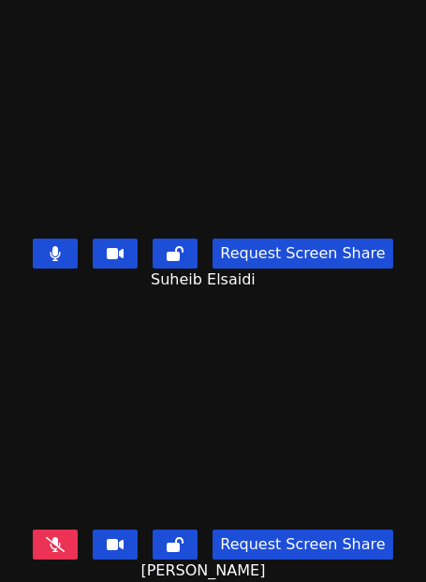
click at [51, 244] on button at bounding box center [55, 254] width 45 height 30
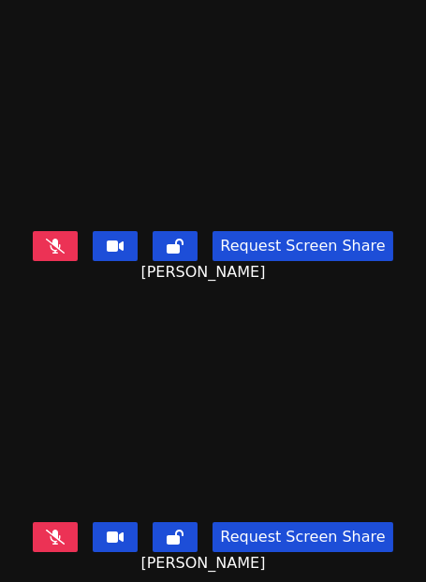
click at [75, 530] on button at bounding box center [55, 537] width 45 height 30
click at [78, 242] on button at bounding box center [55, 246] width 45 height 30
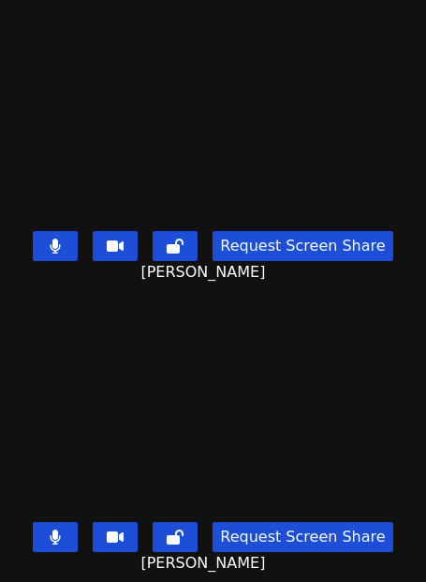
click at [55, 545] on button at bounding box center [55, 537] width 45 height 30
click at [65, 535] on icon at bounding box center [55, 537] width 19 height 15
click at [78, 248] on button at bounding box center [55, 246] width 45 height 30
click at [54, 522] on div "Request Screen Share" at bounding box center [212, 537] width 359 height 30
click at [55, 533] on button at bounding box center [55, 537] width 45 height 30
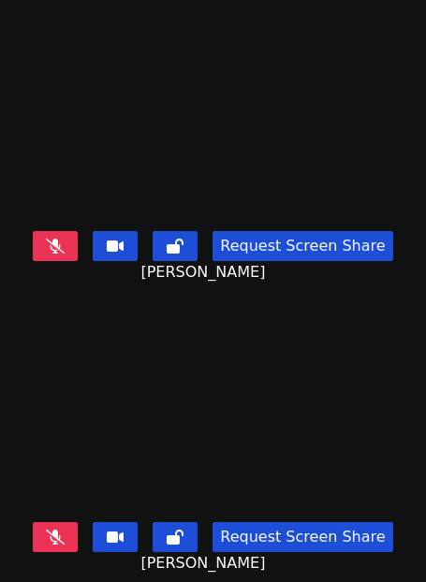
click at [55, 533] on icon at bounding box center [55, 537] width 19 height 15
click at [55, 533] on button at bounding box center [55, 537] width 45 height 30
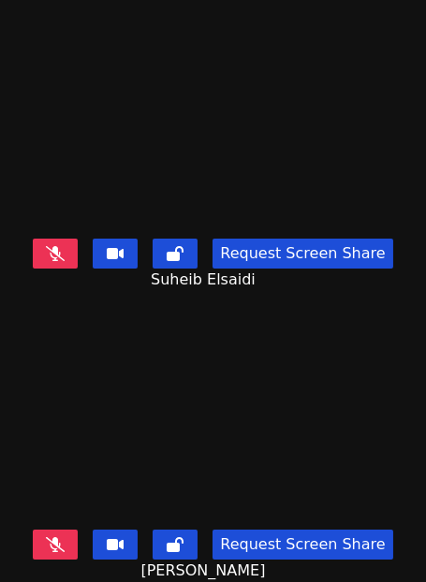
click at [69, 261] on button at bounding box center [55, 254] width 45 height 30
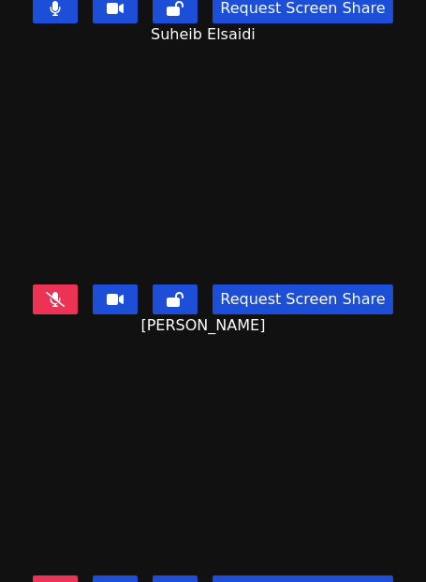
scroll to position [299, 0]
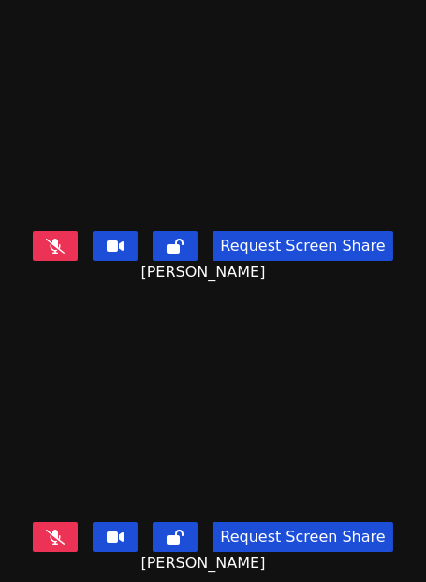
click at [60, 543] on icon at bounding box center [55, 537] width 19 height 15
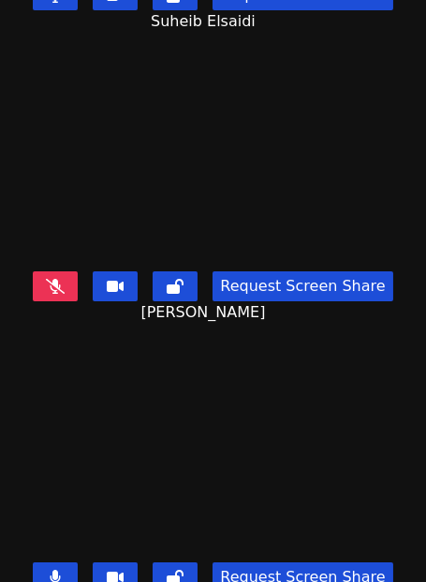
scroll to position [0, 0]
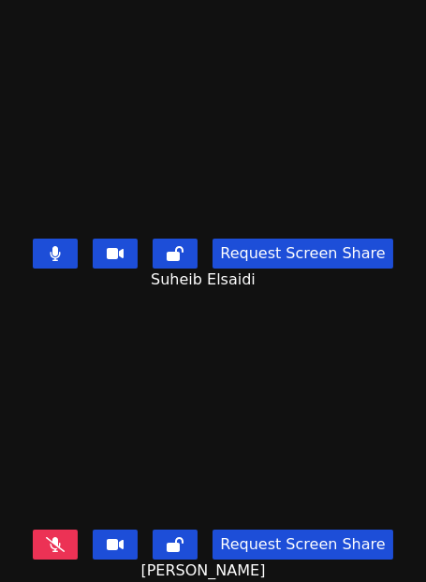
click at [74, 256] on button at bounding box center [55, 254] width 45 height 30
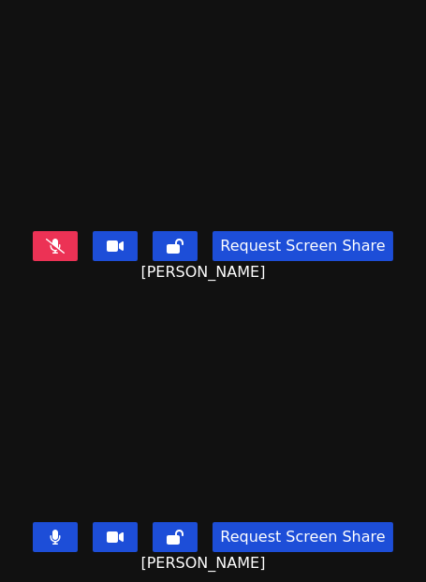
click at [62, 245] on icon at bounding box center [55, 246] width 19 height 15
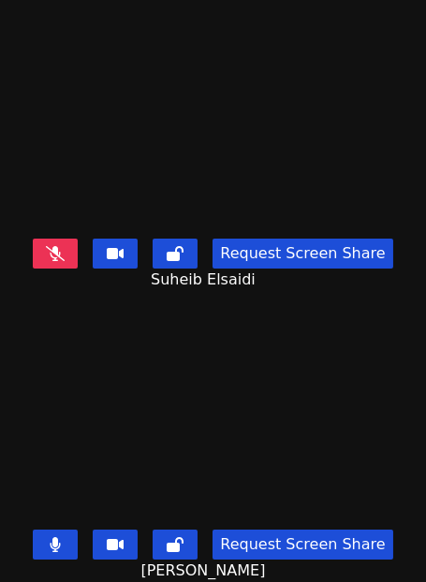
click at [52, 259] on button at bounding box center [55, 254] width 45 height 30
click at [76, 251] on button at bounding box center [55, 254] width 45 height 30
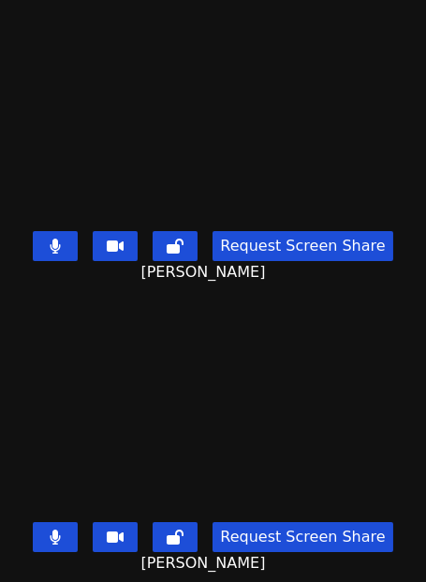
click at [61, 536] on icon at bounding box center [56, 537] width 10 height 15
click at [56, 545] on button at bounding box center [55, 537] width 45 height 30
click at [53, 241] on button at bounding box center [55, 246] width 45 height 30
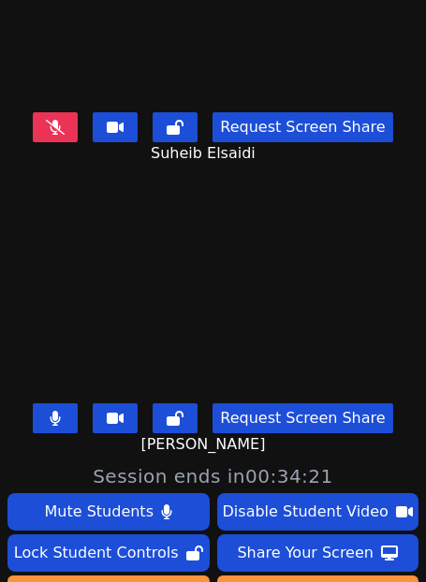
scroll to position [0, 0]
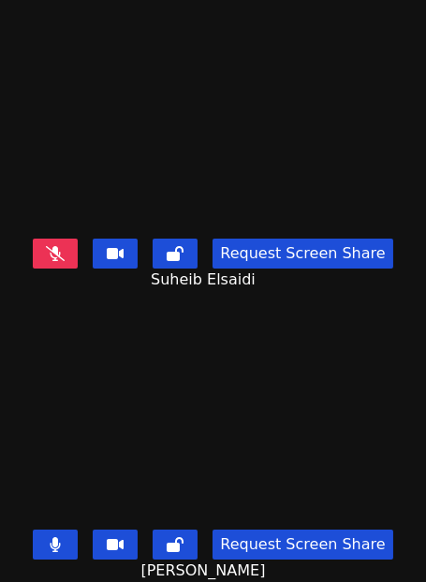
click at [66, 243] on button at bounding box center [55, 254] width 45 height 30
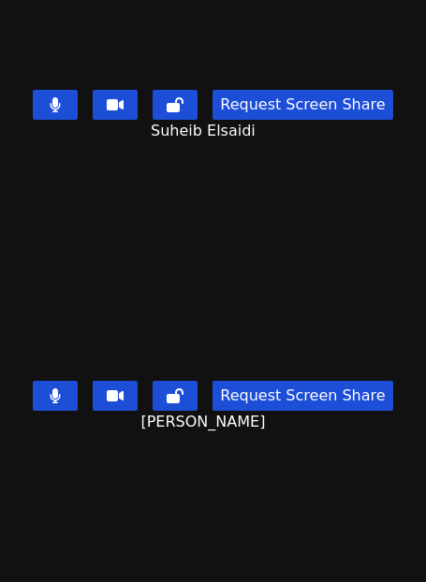
scroll to position [299, 0]
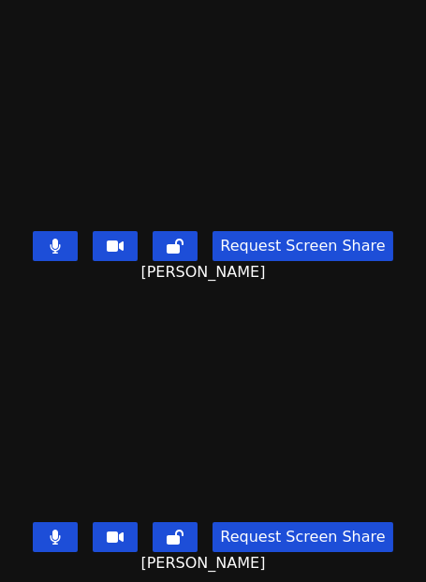
click at [74, 250] on button at bounding box center [55, 246] width 45 height 30
click at [61, 533] on icon at bounding box center [56, 537] width 10 height 15
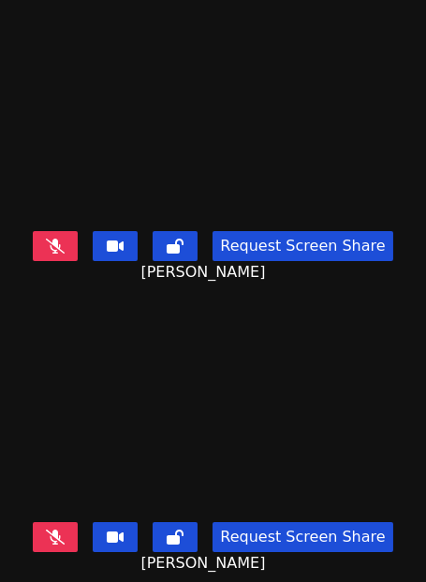
click at [78, 545] on button at bounding box center [55, 537] width 45 height 30
click at [60, 227] on div "Request Screen Share Ayman Mosa Saleh Algazali" at bounding box center [213, 257] width 426 height 67
click at [58, 237] on button at bounding box center [55, 246] width 45 height 30
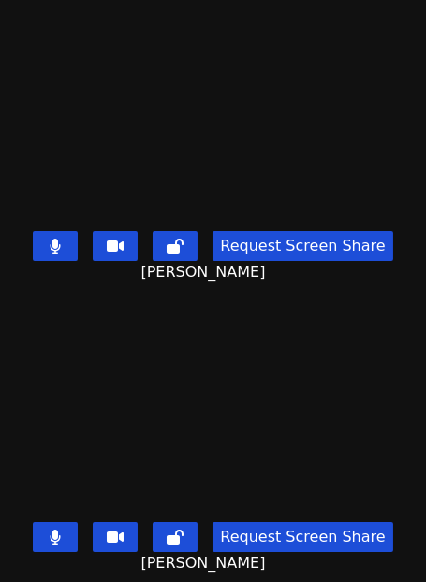
scroll to position [0, 0]
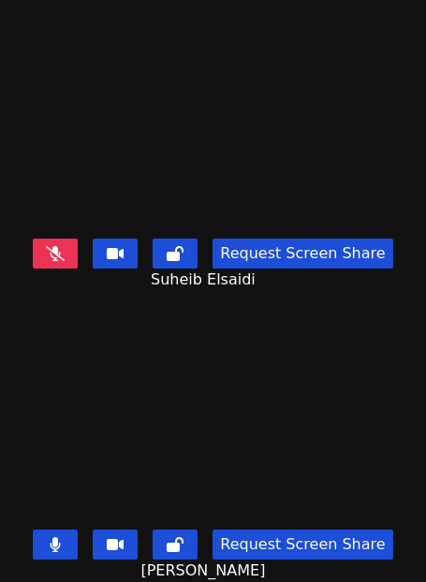
click at [65, 246] on icon at bounding box center [55, 253] width 19 height 15
click at [60, 546] on icon at bounding box center [55, 544] width 11 height 15
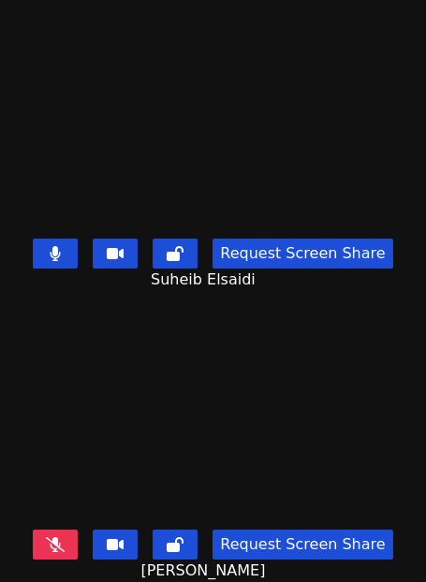
scroll to position [299, 0]
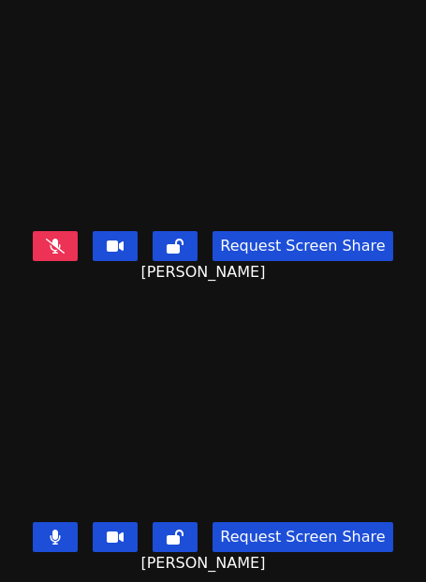
click at [76, 541] on button at bounding box center [55, 537] width 45 height 30
click at [62, 254] on button at bounding box center [55, 246] width 45 height 30
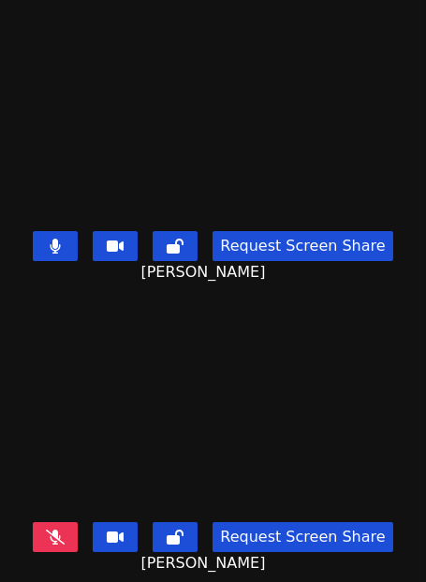
click at [66, 547] on button at bounding box center [55, 537] width 45 height 30
click at [73, 255] on button at bounding box center [55, 246] width 45 height 30
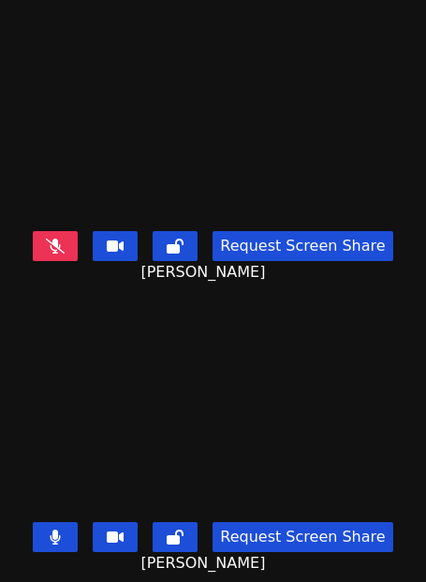
click at [61, 534] on icon at bounding box center [55, 537] width 11 height 15
click at [74, 547] on button at bounding box center [55, 537] width 45 height 30
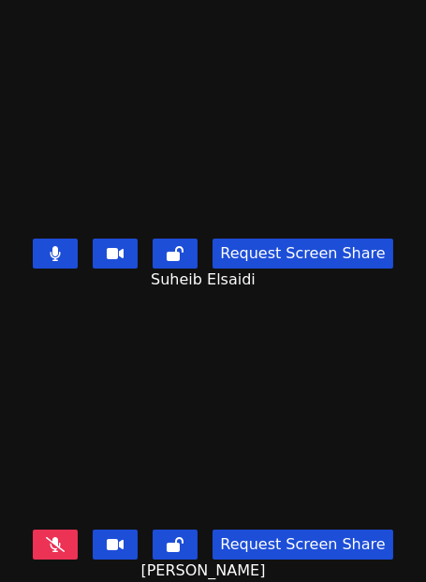
click at [64, 242] on button at bounding box center [55, 254] width 45 height 30
click at [65, 548] on icon at bounding box center [55, 544] width 19 height 15
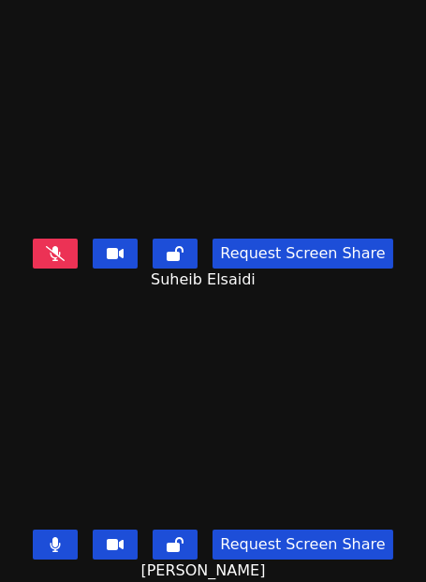
scroll to position [299, 0]
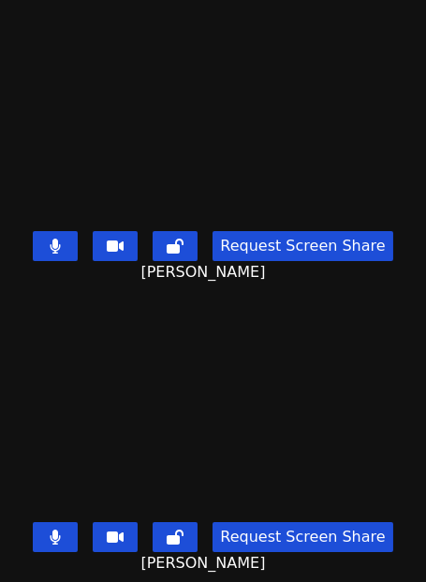
click at [57, 528] on button at bounding box center [55, 537] width 45 height 30
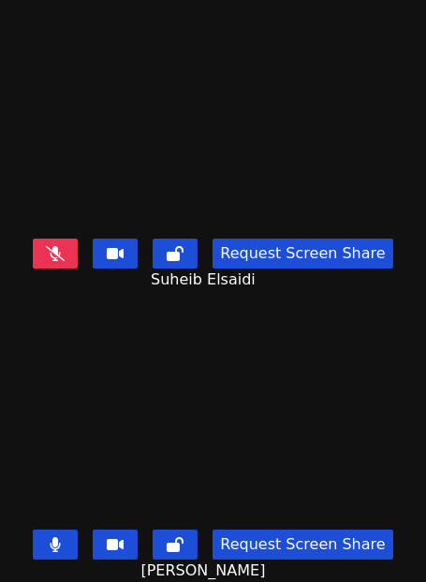
click at [61, 243] on button at bounding box center [55, 254] width 45 height 30
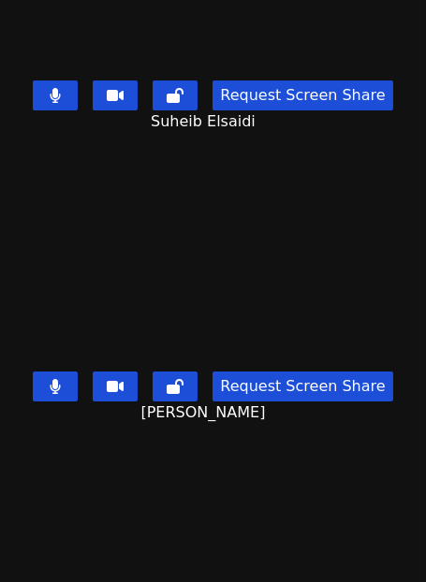
scroll to position [171, 0]
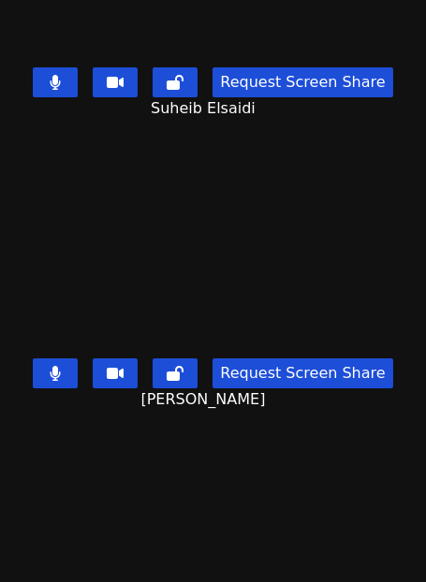
click at [72, 361] on button at bounding box center [55, 373] width 45 height 30
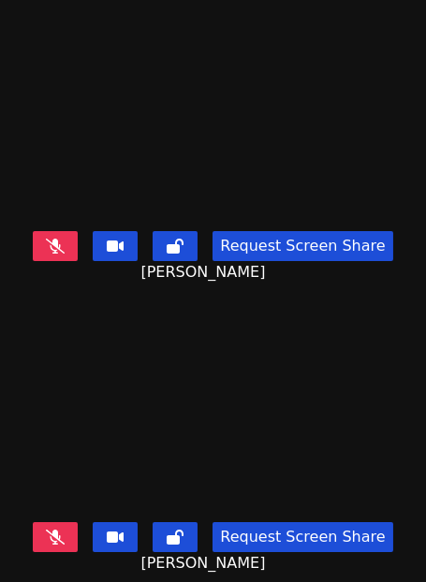
scroll to position [0, 0]
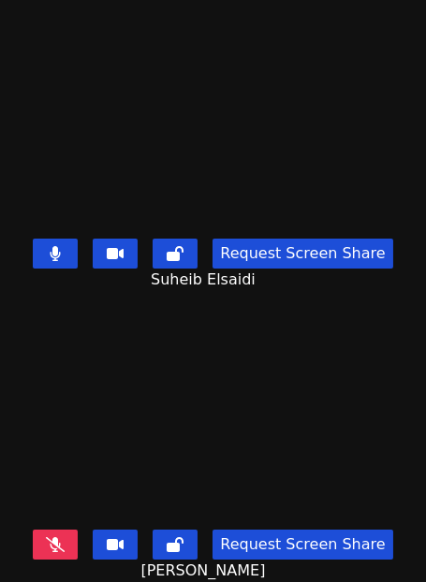
click at [78, 255] on button at bounding box center [55, 254] width 45 height 30
click at [65, 549] on icon at bounding box center [55, 544] width 19 height 15
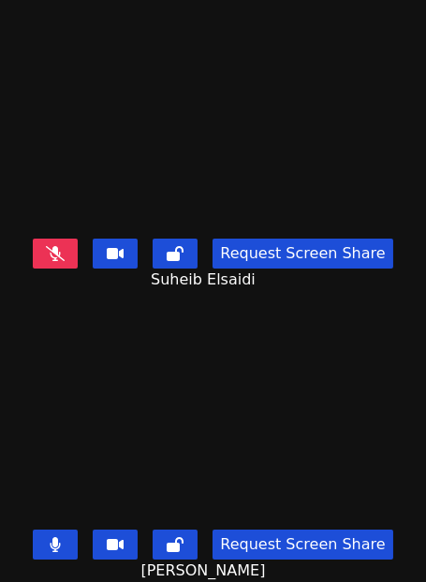
click at [57, 252] on icon at bounding box center [55, 253] width 19 height 15
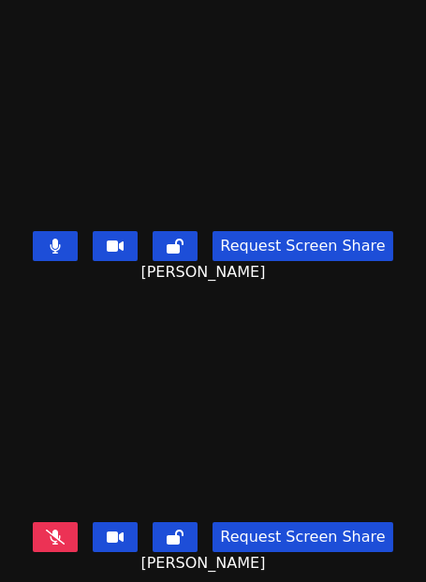
click at [78, 245] on button at bounding box center [55, 246] width 45 height 30
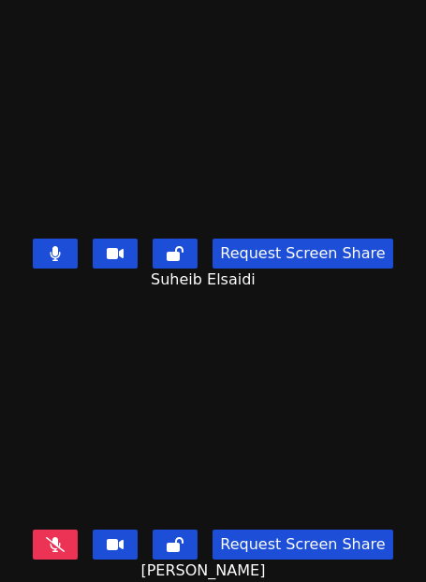
click at [60, 547] on icon at bounding box center [55, 544] width 19 height 15
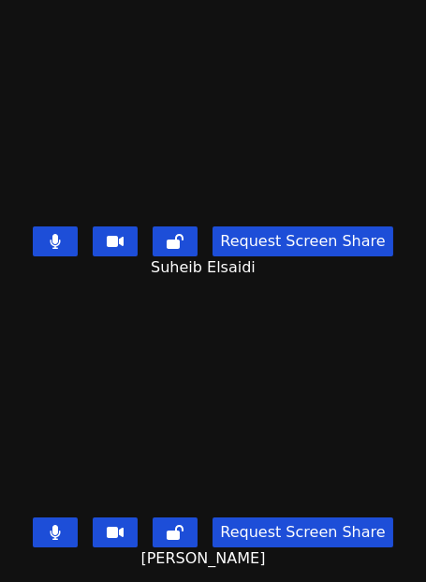
click at [61, 241] on icon at bounding box center [55, 241] width 11 height 15
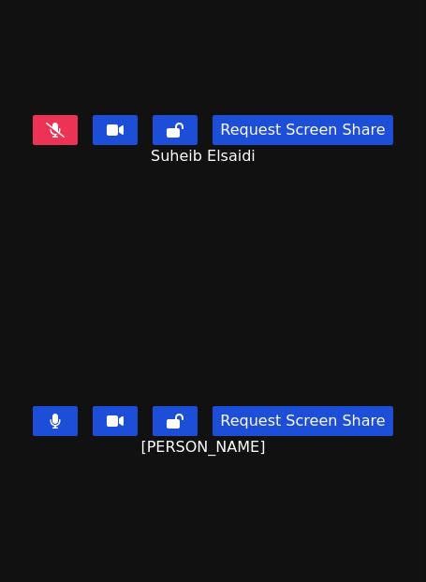
scroll to position [299, 0]
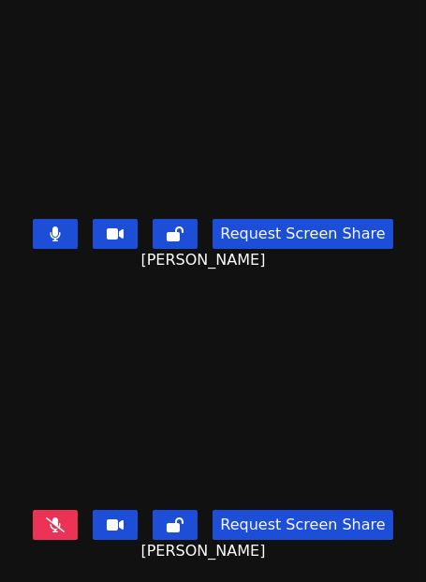
click at [78, 229] on button at bounding box center [55, 234] width 45 height 30
click at [62, 535] on button at bounding box center [55, 525] width 45 height 30
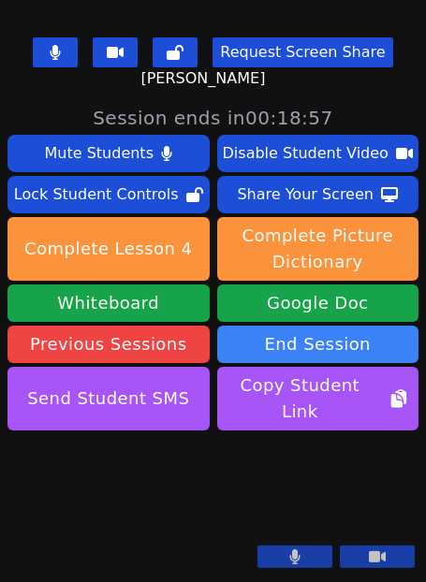
scroll to position [0, 0]
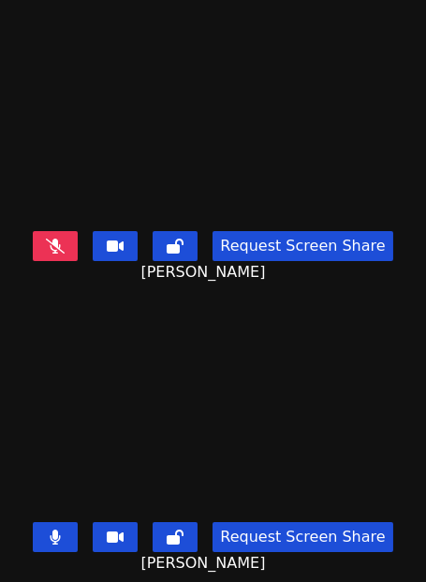
click at [54, 247] on button at bounding box center [55, 246] width 45 height 30
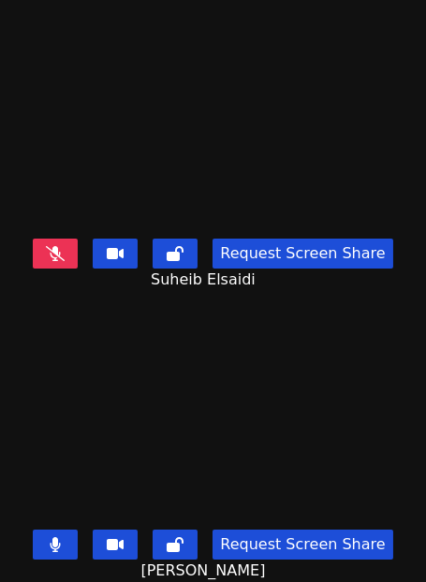
scroll to position [299, 0]
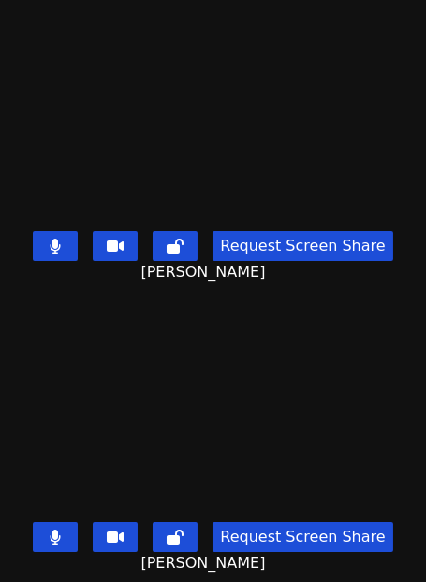
click at [54, 247] on button at bounding box center [55, 246] width 45 height 30
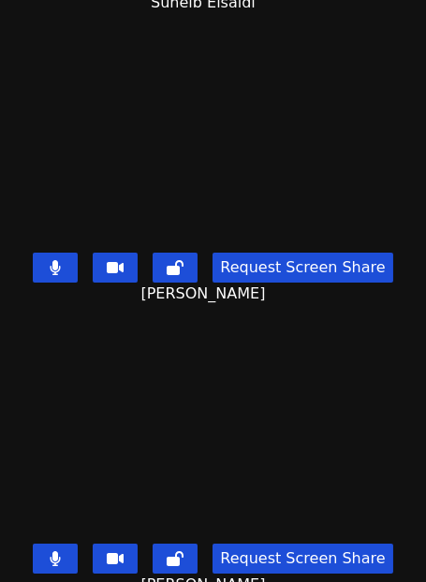
scroll to position [284, 0]
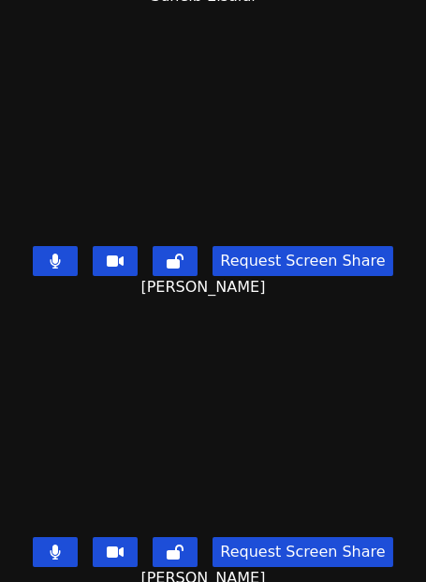
click at [61, 260] on icon at bounding box center [56, 261] width 10 height 15
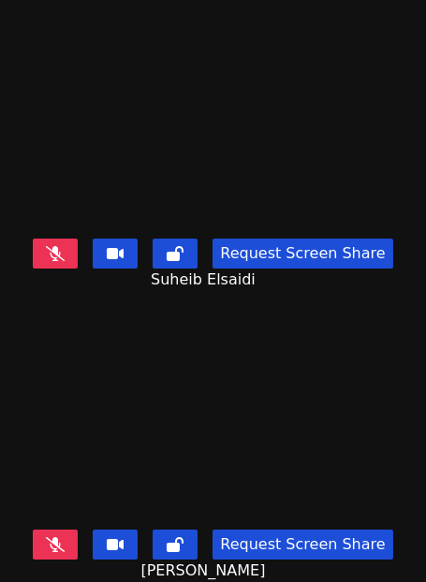
click at [60, 256] on icon at bounding box center [55, 253] width 19 height 15
click at [55, 523] on div "Request Screen Share Ayman Mosa Saleh Algazali" at bounding box center [213, 555] width 426 height 67
click at [51, 544] on button at bounding box center [55, 545] width 45 height 30
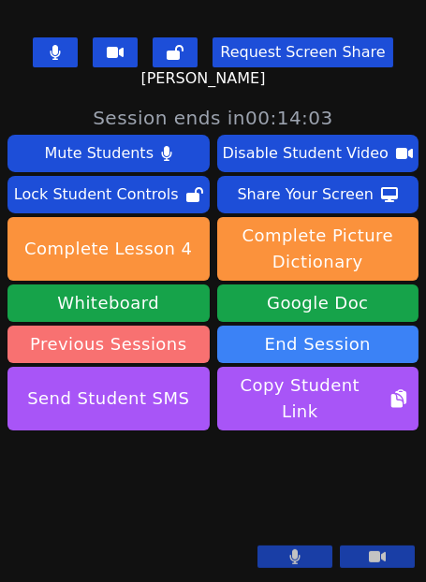
scroll to position [168, 0]
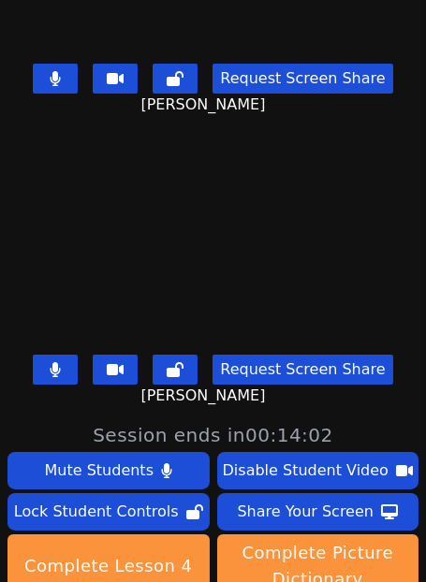
click at [58, 77] on button at bounding box center [55, 79] width 45 height 30
click at [46, 364] on button at bounding box center [55, 370] width 45 height 30
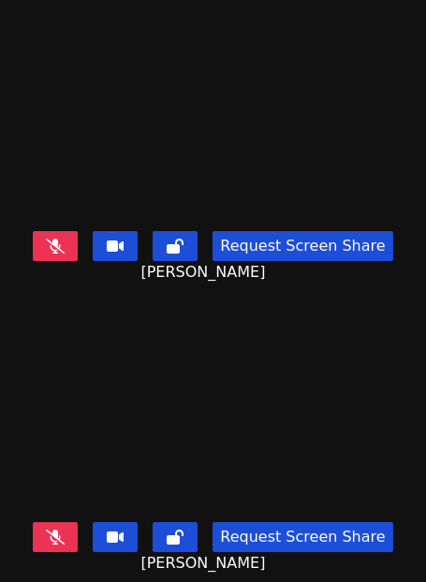
scroll to position [0, 0]
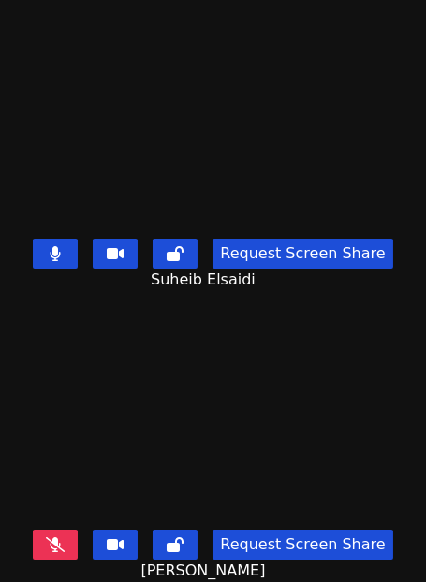
click at [52, 247] on button at bounding box center [55, 254] width 45 height 30
click at [58, 525] on div "Request Screen Share Ayman Mosa Saleh Algazali" at bounding box center [213, 555] width 426 height 67
click at [65, 540] on icon at bounding box center [55, 544] width 19 height 15
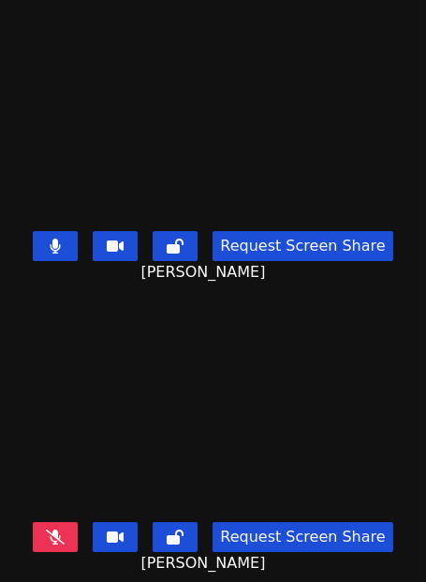
click at [75, 529] on button at bounding box center [55, 537] width 45 height 30
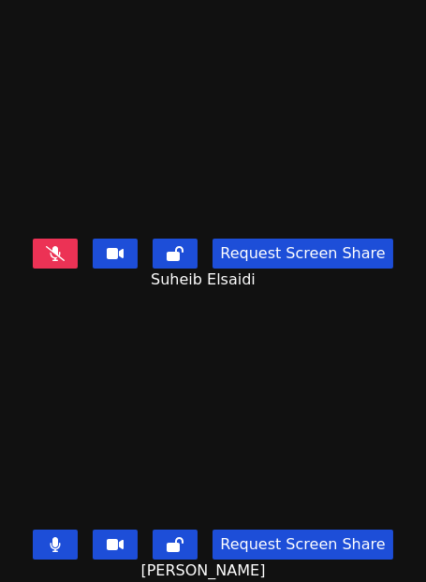
click at [59, 257] on icon at bounding box center [55, 253] width 19 height 15
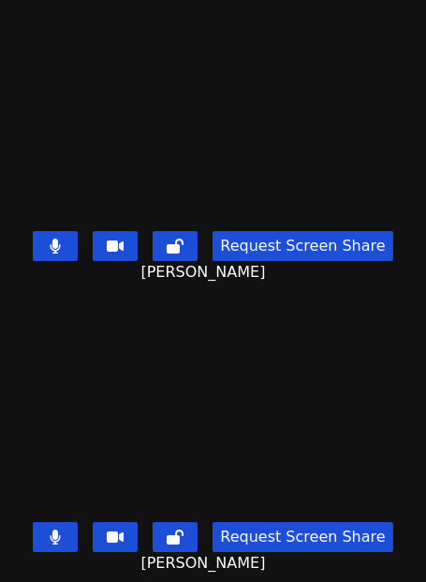
scroll to position [548, 0]
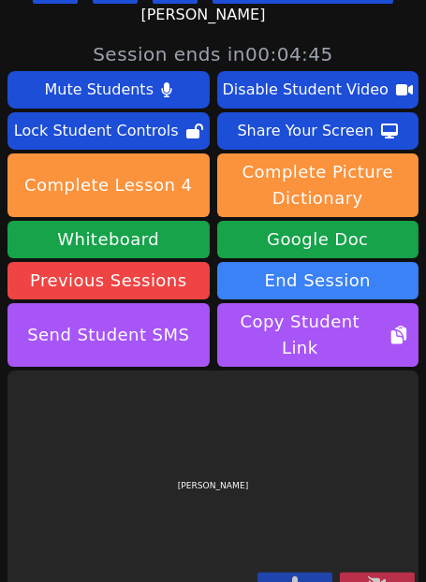
click at [356, 573] on button at bounding box center [377, 584] width 75 height 22
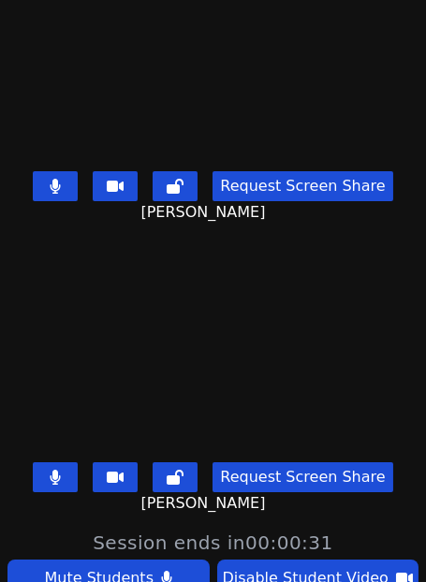
scroll to position [0, 0]
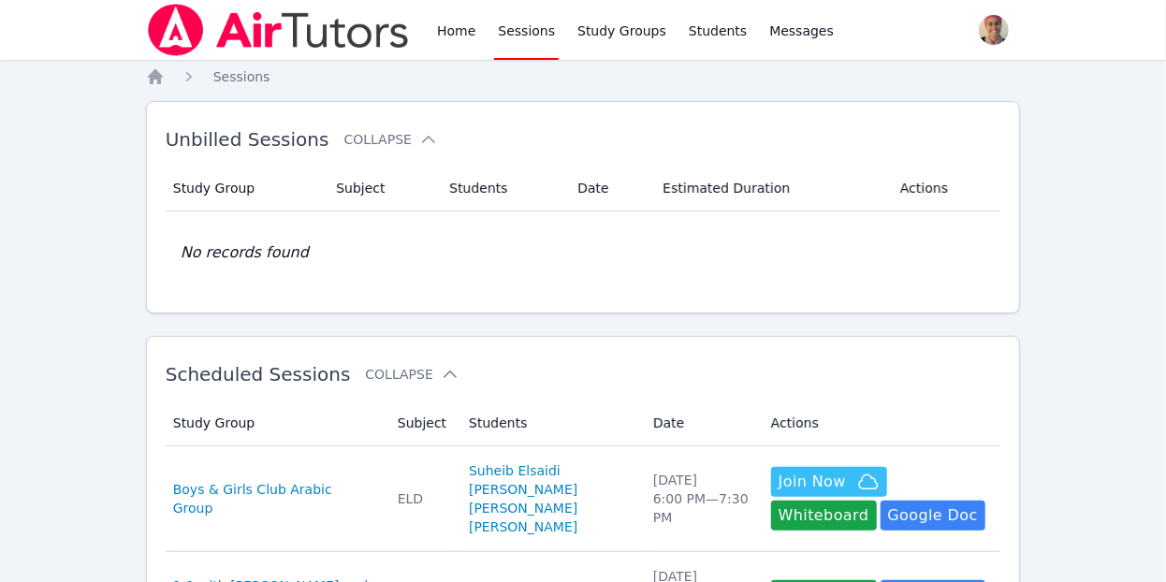
click at [518, 28] on link "Sessions" at bounding box center [526, 30] width 65 height 60
click at [508, 36] on link "Sessions" at bounding box center [526, 30] width 65 height 60
click at [529, 36] on link "Sessions" at bounding box center [526, 30] width 65 height 60
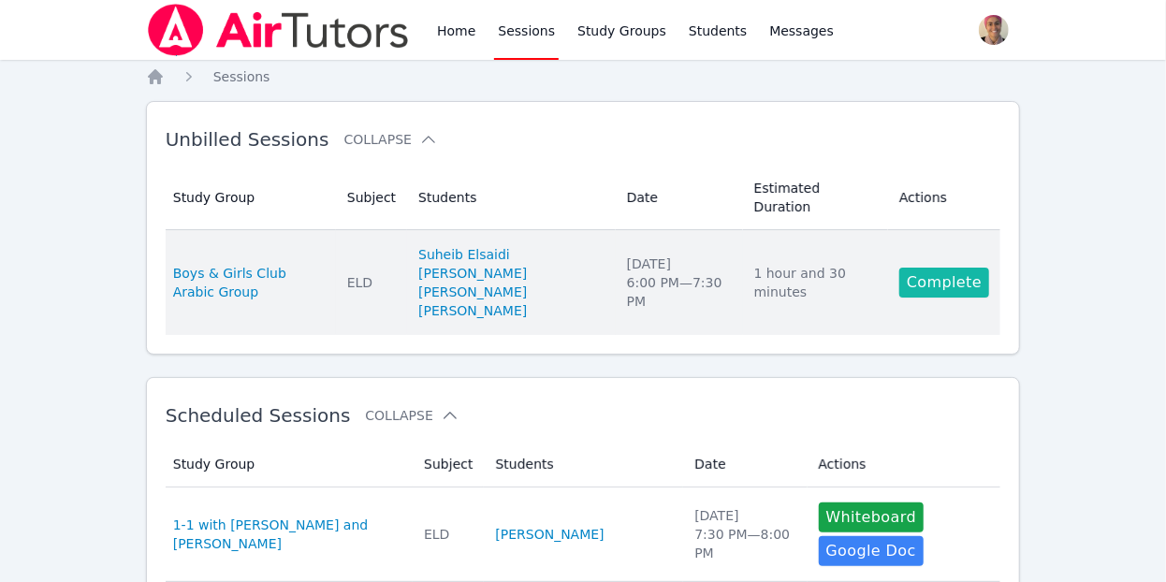
click at [942, 268] on link "Complete" at bounding box center [944, 283] width 90 height 30
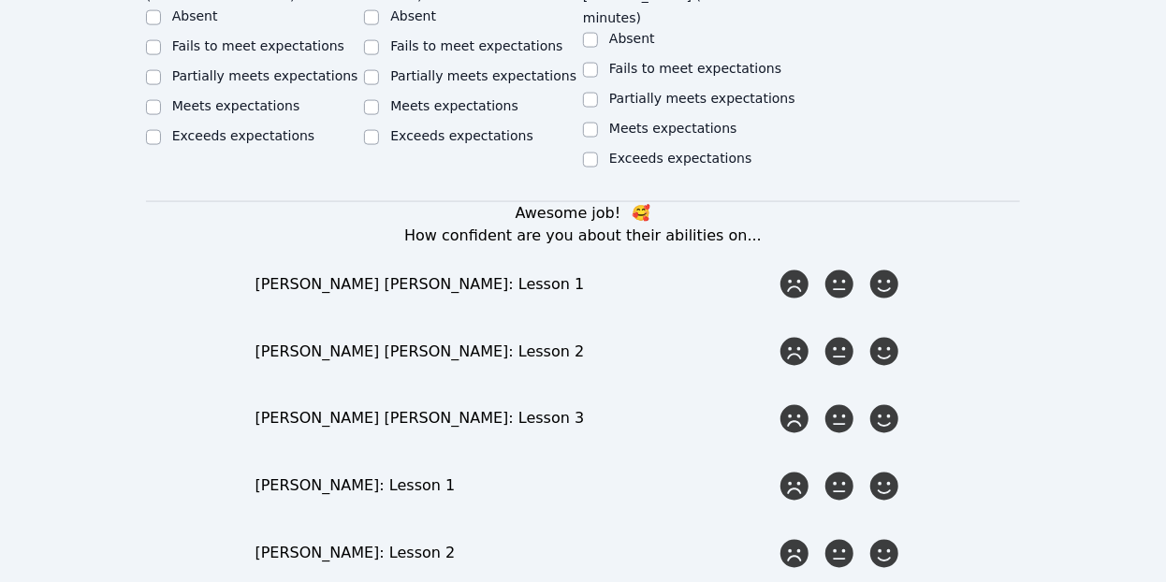
scroll to position [1239, 0]
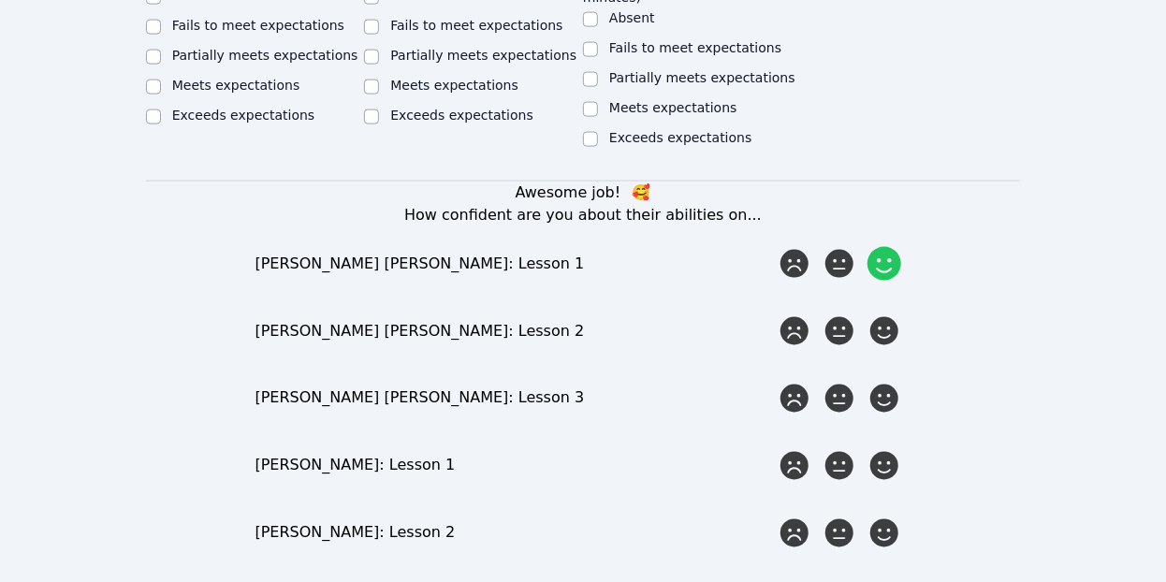
click at [883, 245] on div at bounding box center [884, 263] width 37 height 37
click at [0, 0] on input "radio" at bounding box center [0, 0] width 0 height 0
click at [886, 317] on icon at bounding box center [884, 331] width 28 height 28
click at [0, 0] on input "radio" at bounding box center [0, 0] width 0 height 0
click at [890, 380] on div at bounding box center [884, 398] width 37 height 37
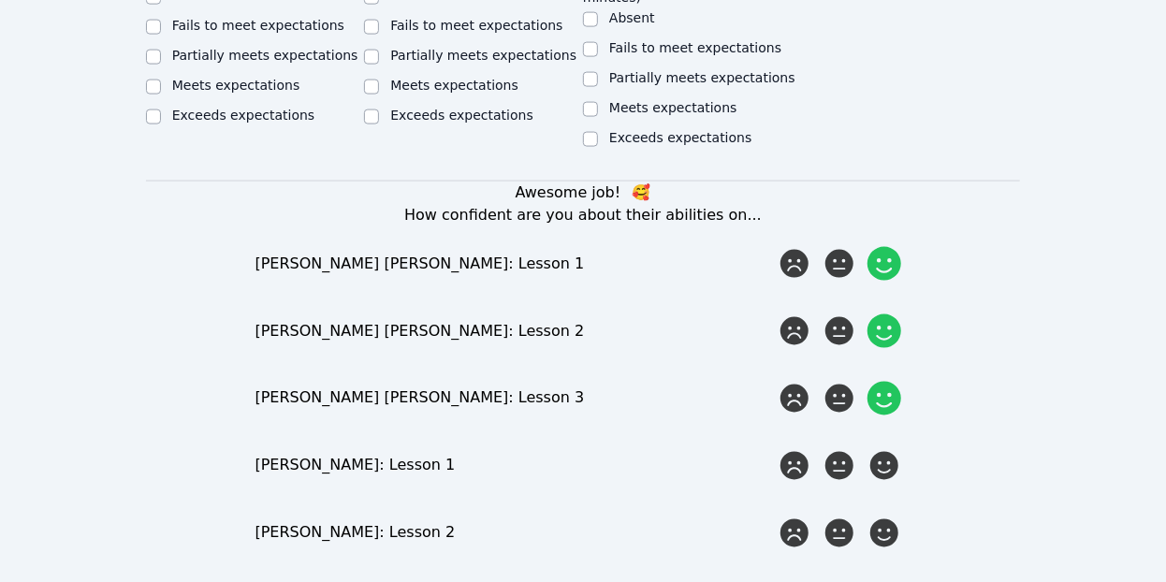
click at [0, 0] on input "radio" at bounding box center [0, 0] width 0 height 0
click at [893, 452] on icon at bounding box center [884, 466] width 28 height 28
click at [0, 0] on input "radio" at bounding box center [0, 0] width 0 height 0
click at [894, 517] on icon at bounding box center [885, 534] width 34 height 34
click at [0, 0] on input "radio" at bounding box center [0, 0] width 0 height 0
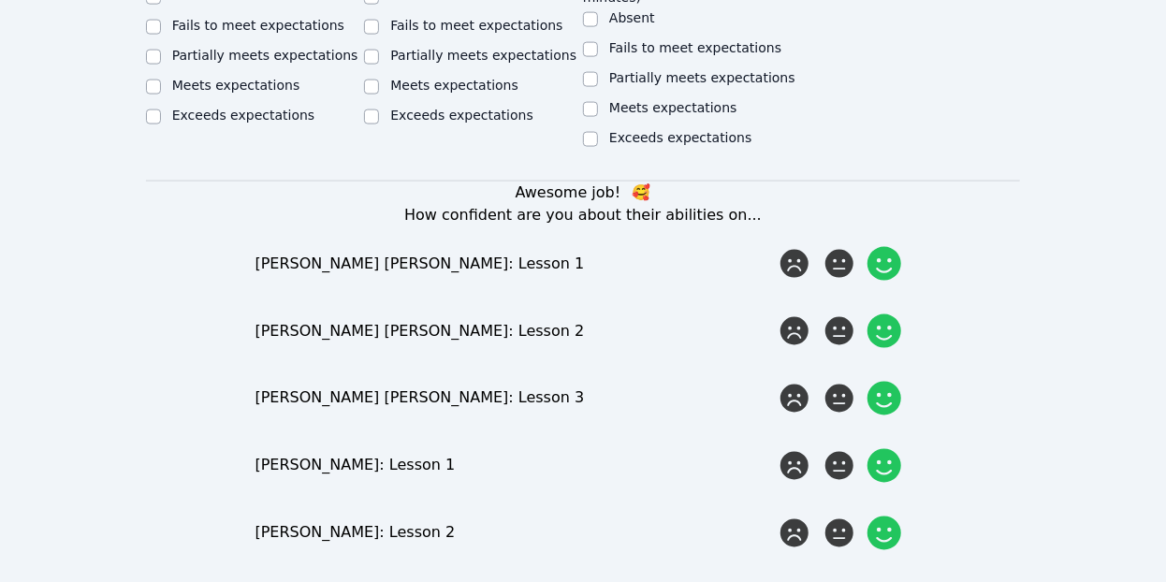
click at [0, 0] on input "radio" at bounding box center [0, 0] width 0 height 0
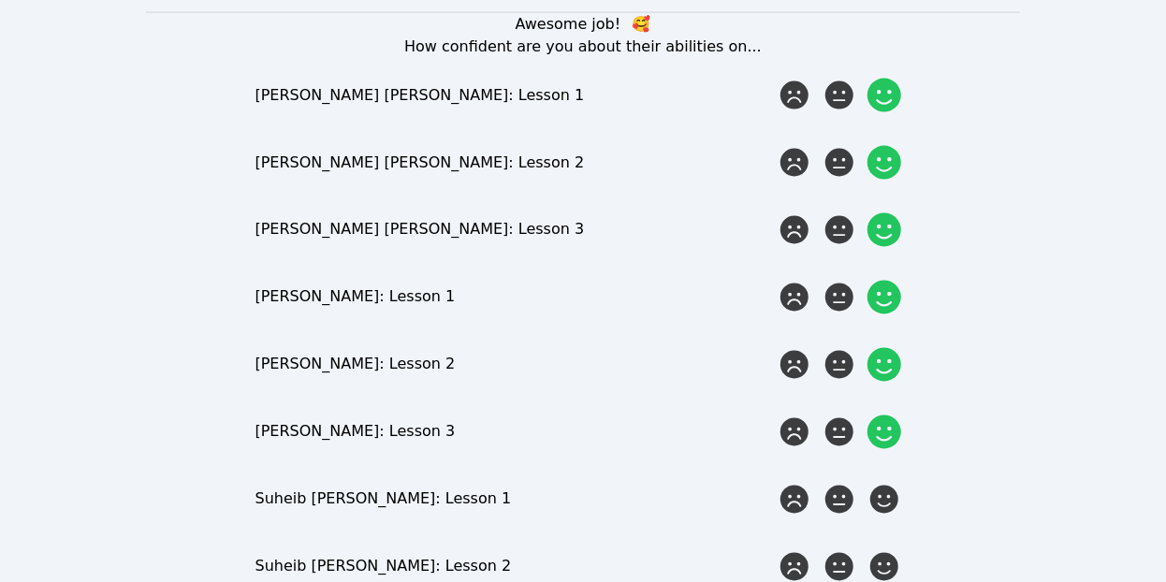
scroll to position [1410, 0]
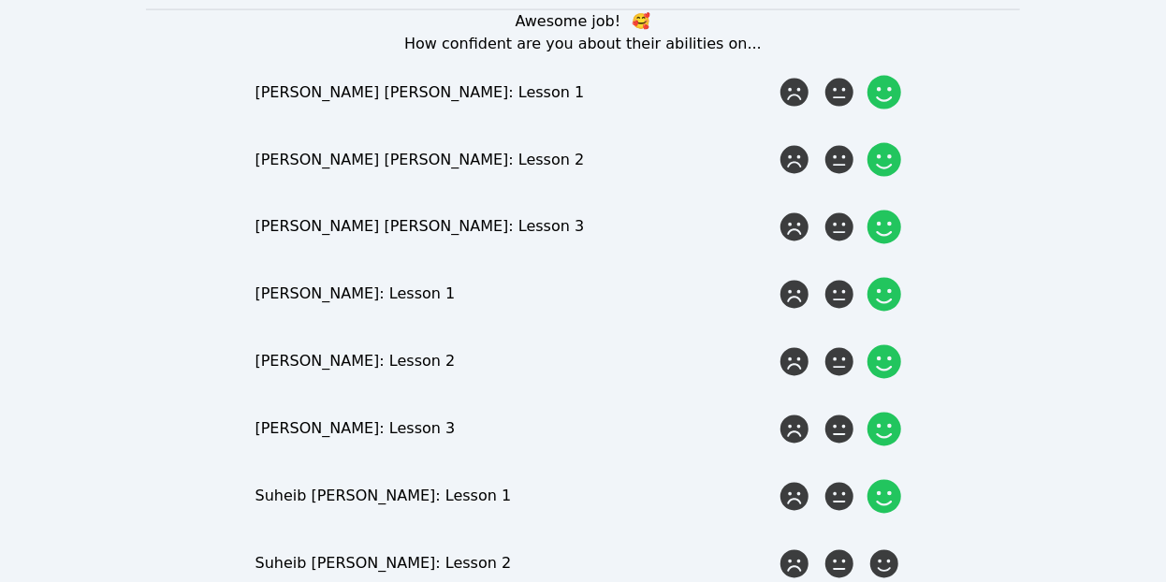
click at [888, 480] on icon at bounding box center [885, 497] width 34 height 34
click at [0, 0] on input "radio" at bounding box center [0, 0] width 0 height 0
click at [887, 547] on icon at bounding box center [885, 564] width 34 height 34
click at [0, 0] on input "radio" at bounding box center [0, 0] width 0 height 0
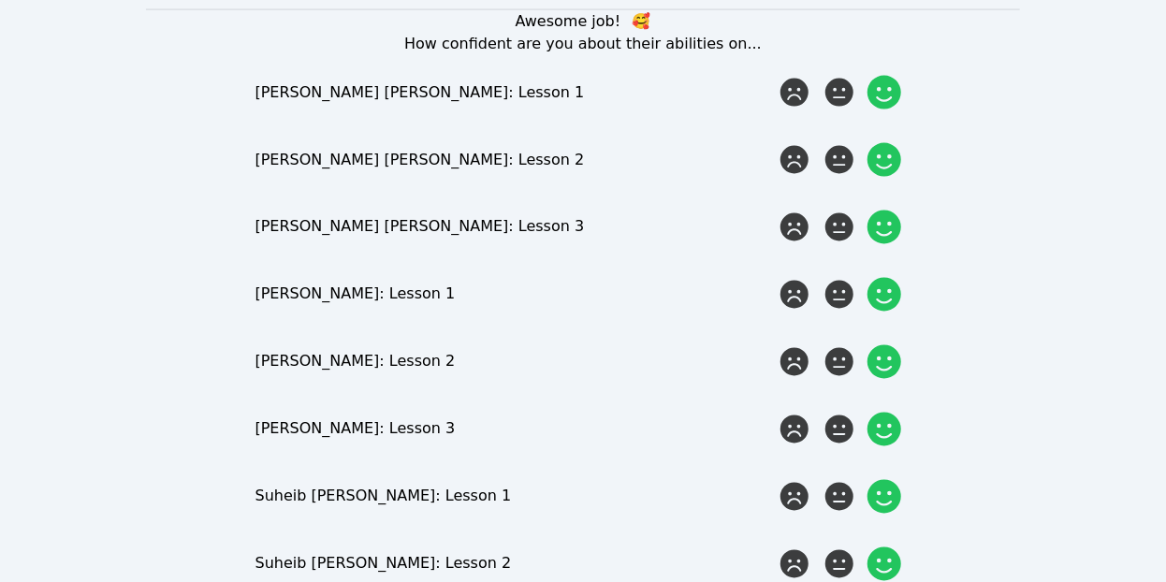
click at [0, 0] on input "radio" at bounding box center [0, 0] width 0 height 0
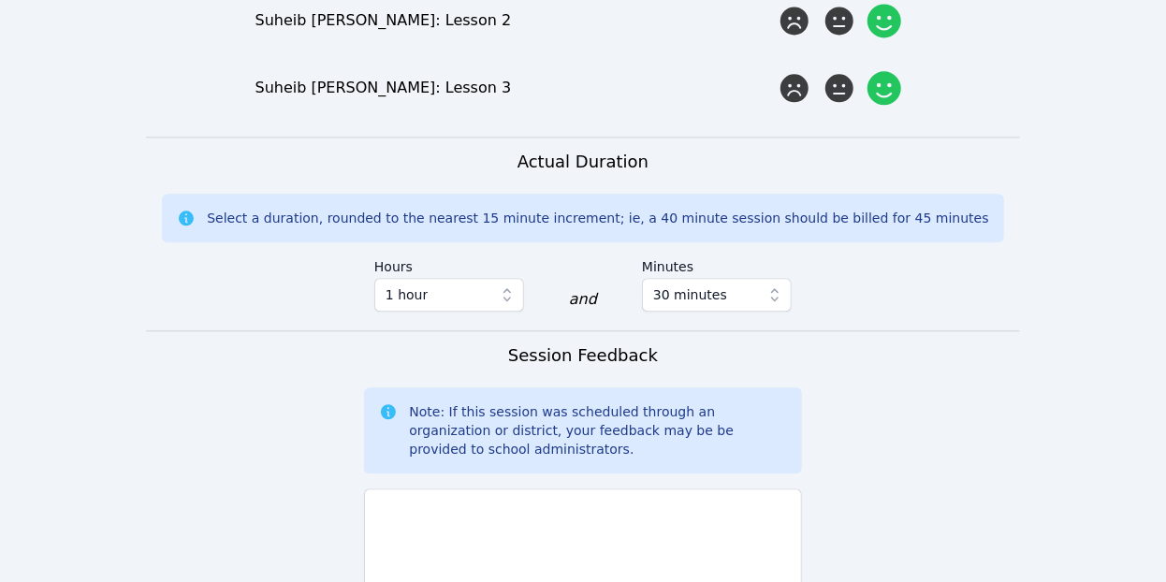
scroll to position [2003, 0]
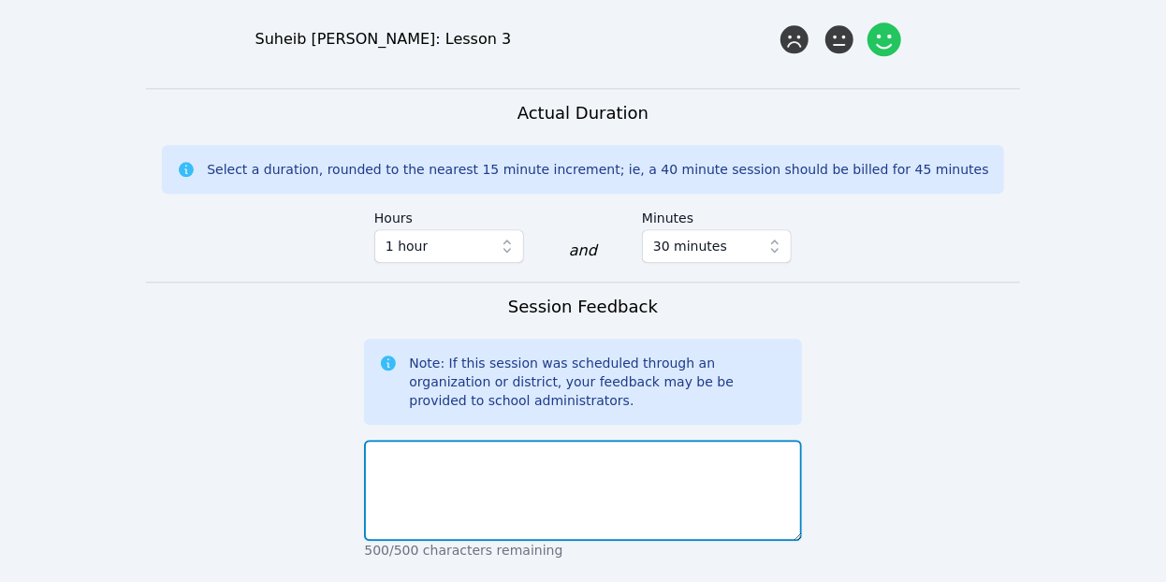
click at [737, 440] on textarea at bounding box center [582, 490] width 437 height 101
click at [378, 440] on textarea "We continued working on vowel recognition and proper pronunciation." at bounding box center [582, 490] width 437 height 101
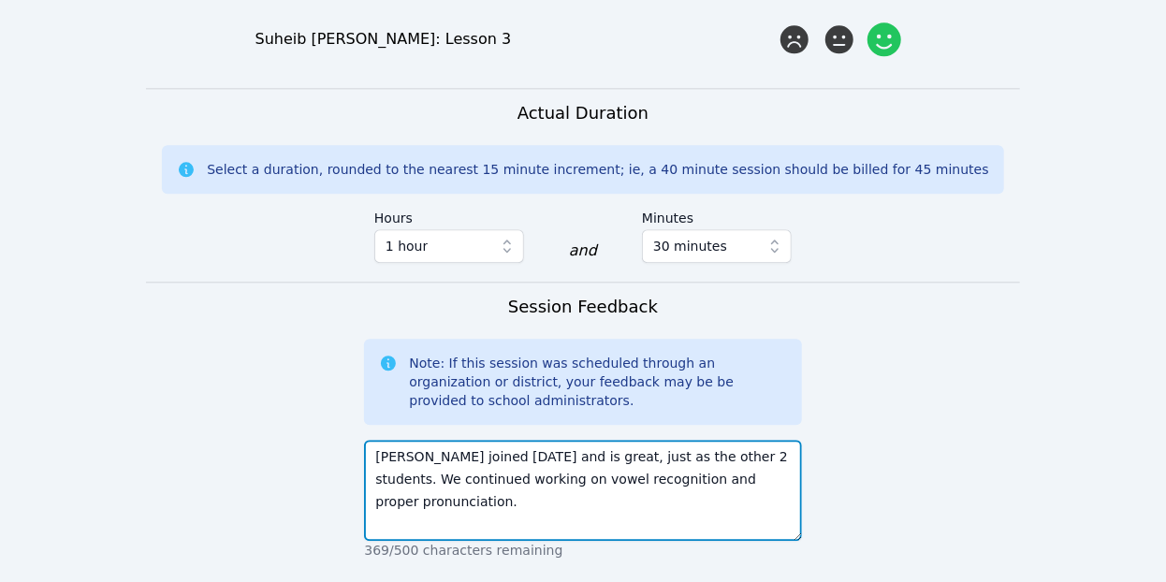
click at [387, 440] on textarea "[PERSON_NAME] joined [DATE] and is great, just as the other 2 students. We cont…" at bounding box center [582, 490] width 437 height 101
click at [782, 440] on textarea "[PERSON_NAME] joined [DATE] and is great, just as the other 2 students. We cont…" at bounding box center [582, 490] width 437 height 101
click at [612, 440] on textarea "[PERSON_NAME] joined [DATE] and is great, just as the other 2 students. We cont…" at bounding box center [582, 490] width 437 height 101
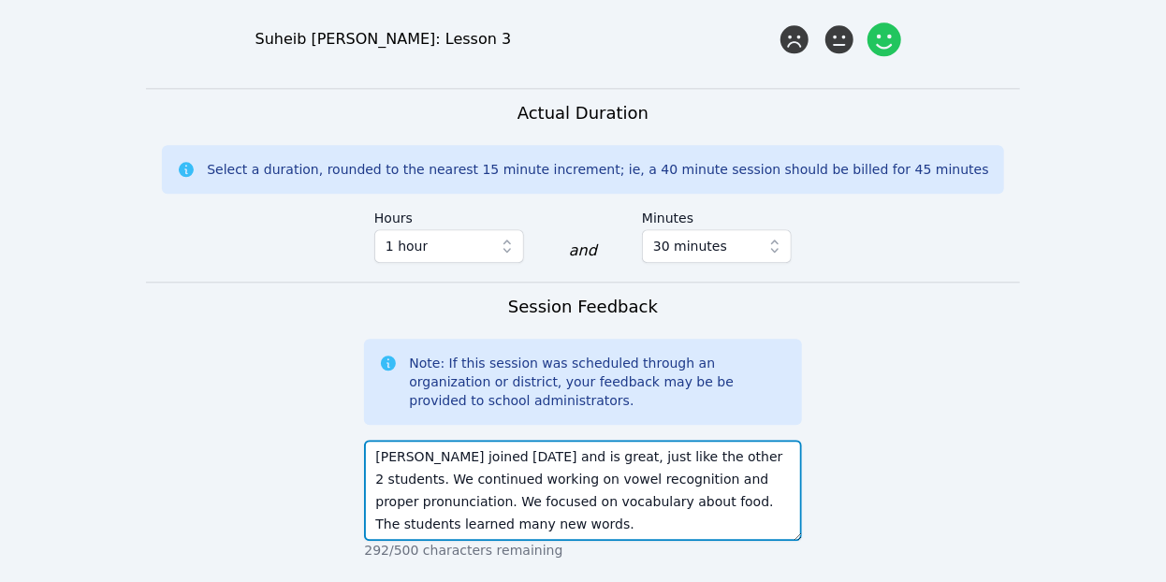
click at [562, 440] on textarea "[PERSON_NAME] joined [DATE] and is great, just like the other 2 students. We co…" at bounding box center [582, 490] width 437 height 101
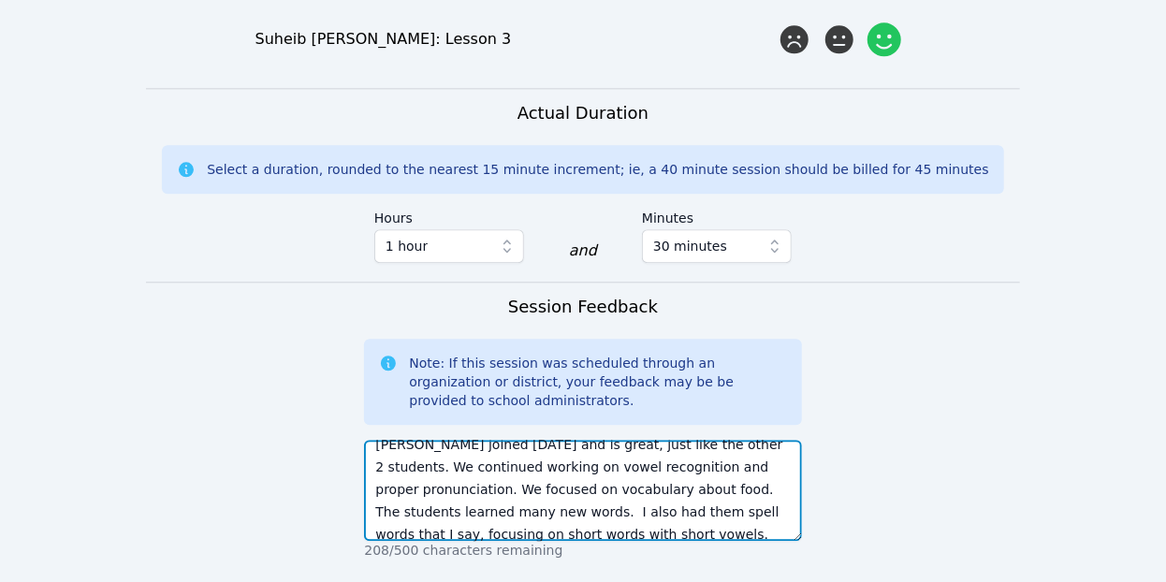
type textarea "[PERSON_NAME] joined [DATE] and is great, just like the other 2 students. We co…"
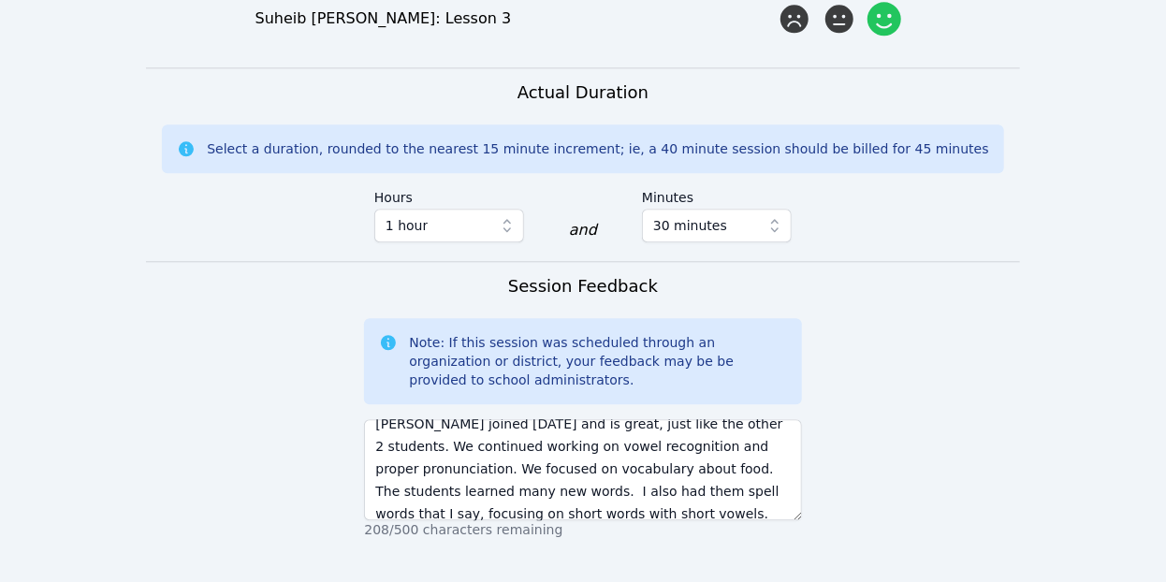
type textarea "vowel recognition pronounciton vocabulary reading comprehension"
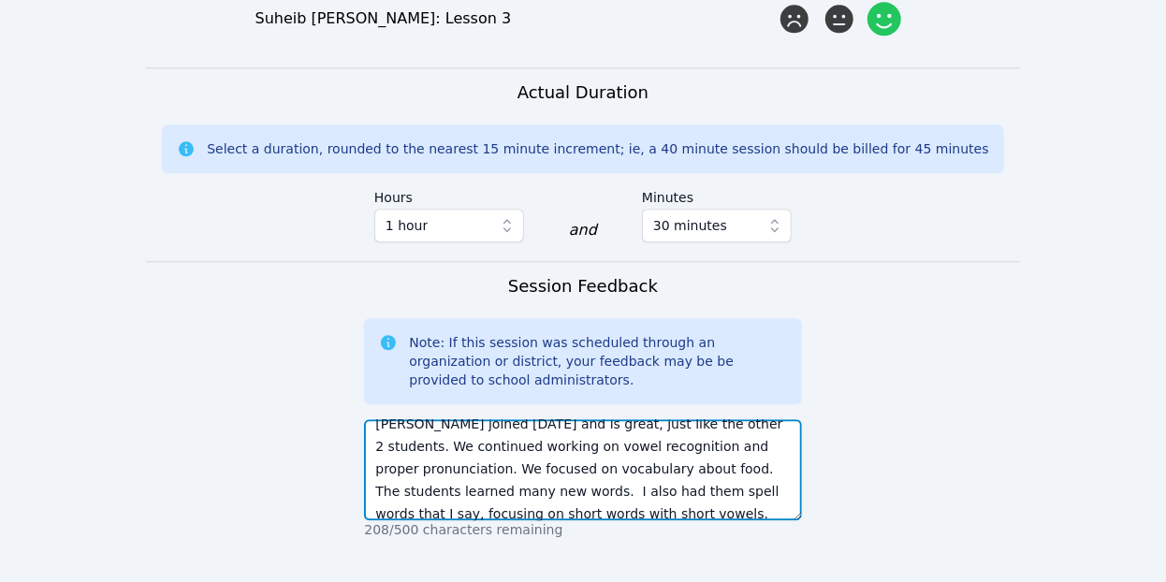
click at [525, 419] on textarea "[PERSON_NAME] joined [DATE] and is great, just like the other 2 students. We co…" at bounding box center [582, 469] width 437 height 101
type textarea "[PERSON_NAME] joined [DATE] and is great, just like the other 2 students. We co…"
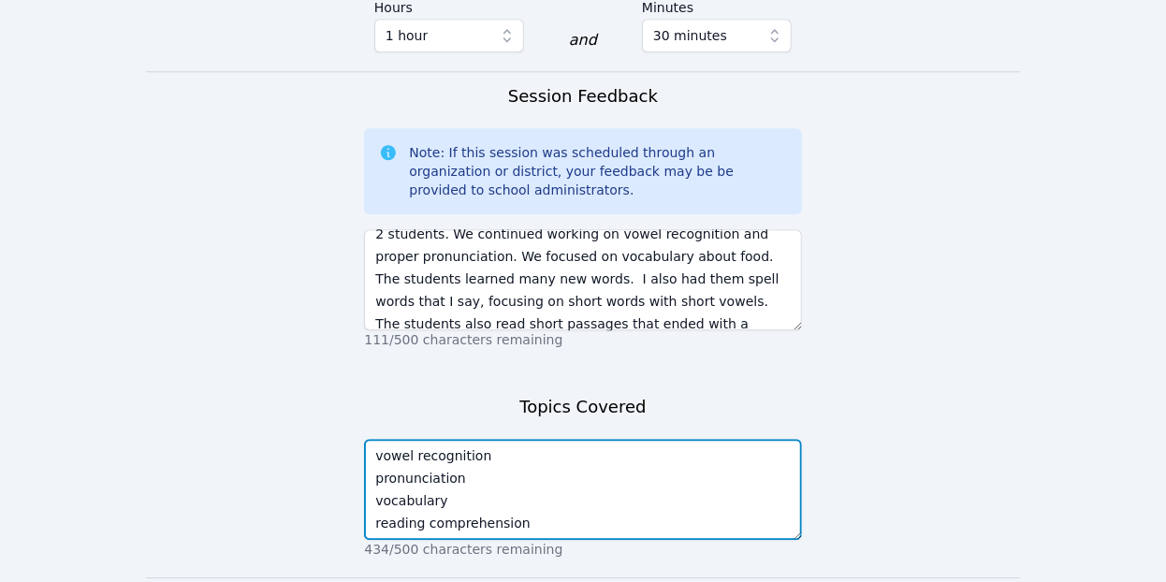
type textarea "vowel recognition pronunciation vocabulary reading comprehension"
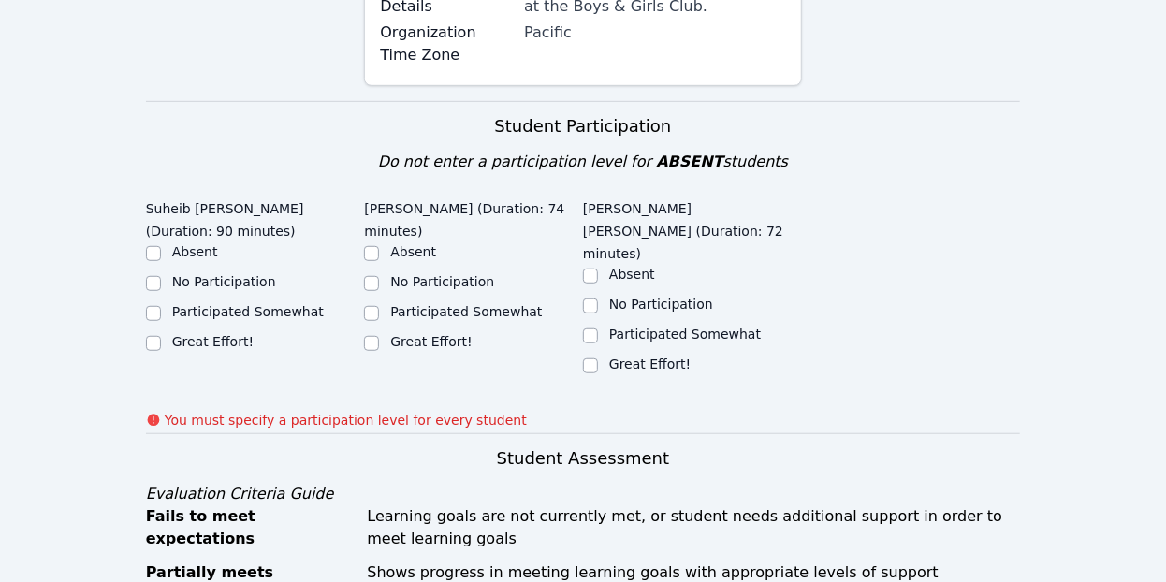
scroll to position [491, 0]
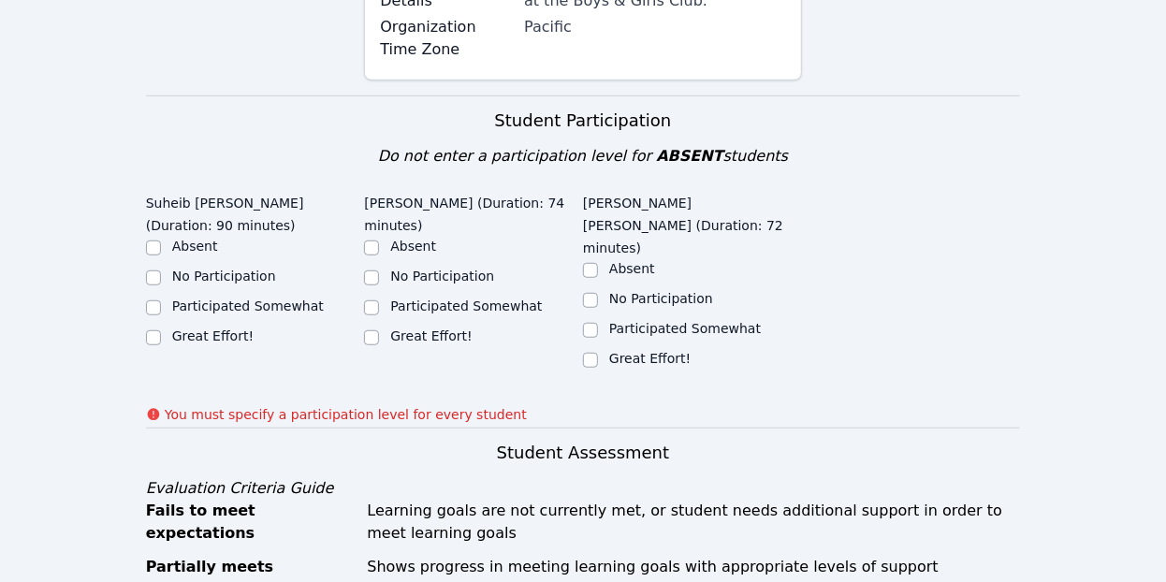
click at [234, 328] on label "Great Effort!" at bounding box center [212, 335] width 81 height 15
click at [161, 330] on input "Great Effort!" at bounding box center [153, 337] width 15 height 15
checkbox input "true"
click at [394, 328] on label "Great Effort!" at bounding box center [430, 335] width 81 height 15
click at [379, 330] on input "Great Effort!" at bounding box center [371, 337] width 15 height 15
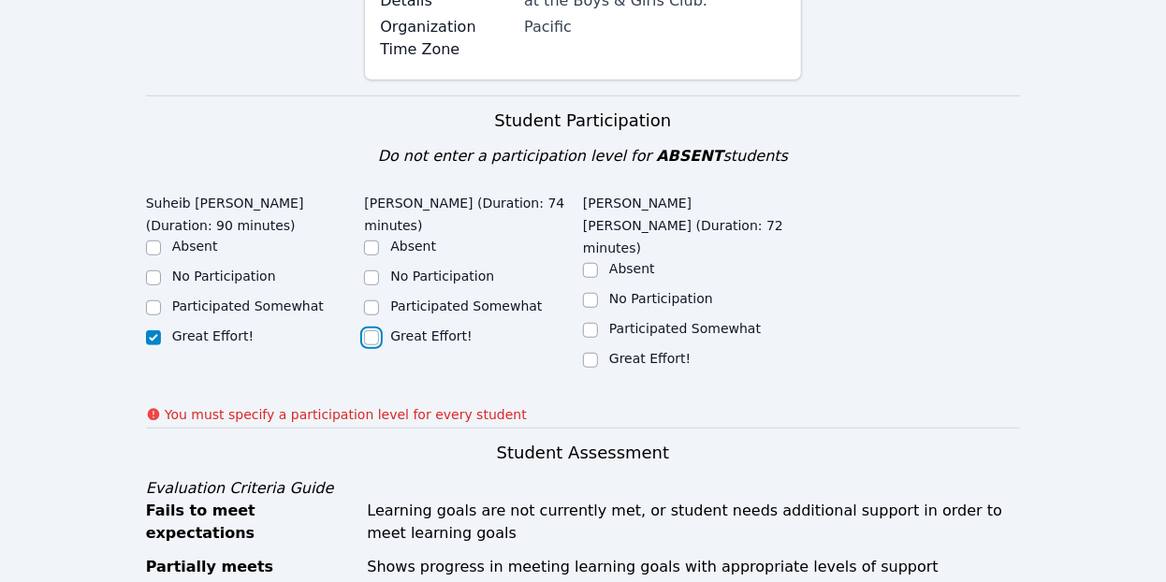
checkbox input "true"
click at [664, 351] on label "Great Effort!" at bounding box center [649, 358] width 81 height 15
click at [598, 353] on input "Great Effort!" at bounding box center [590, 360] width 15 height 15
checkbox input "true"
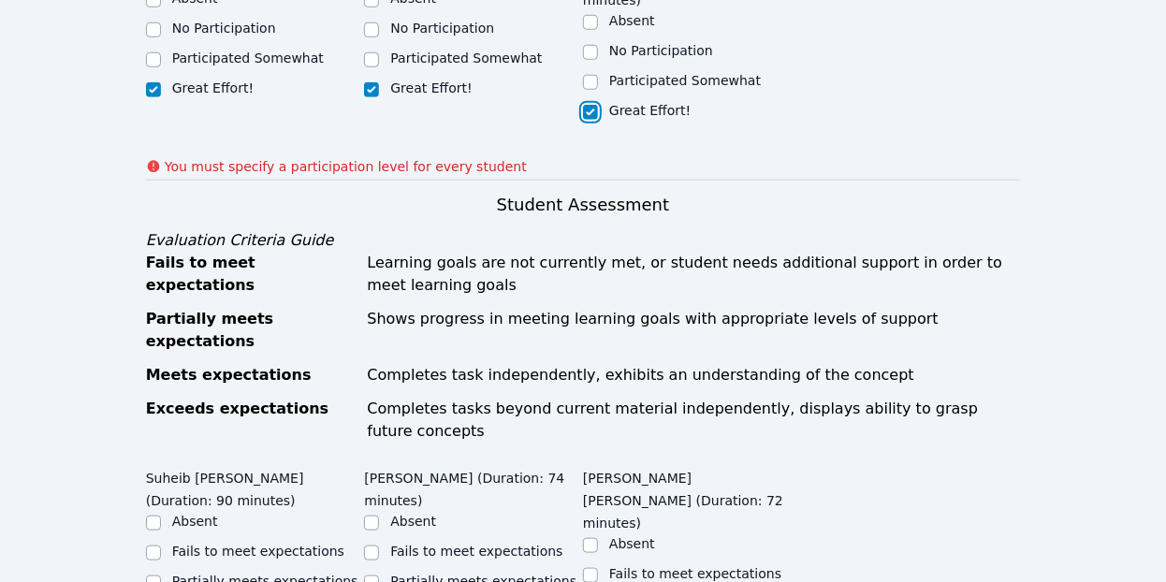
scroll to position [748, 0]
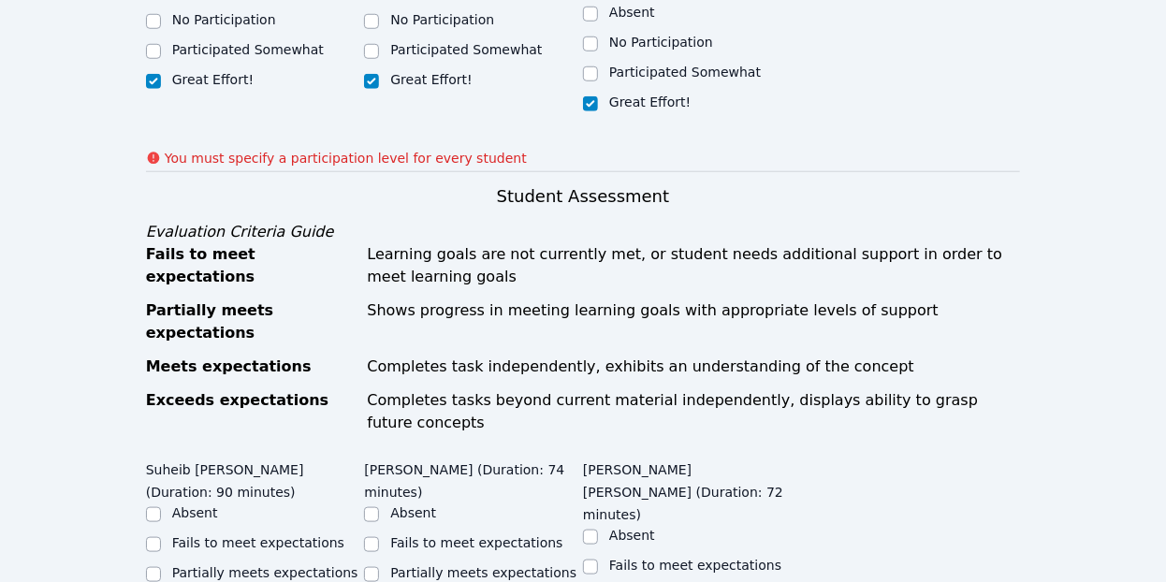
checkbox input "true"
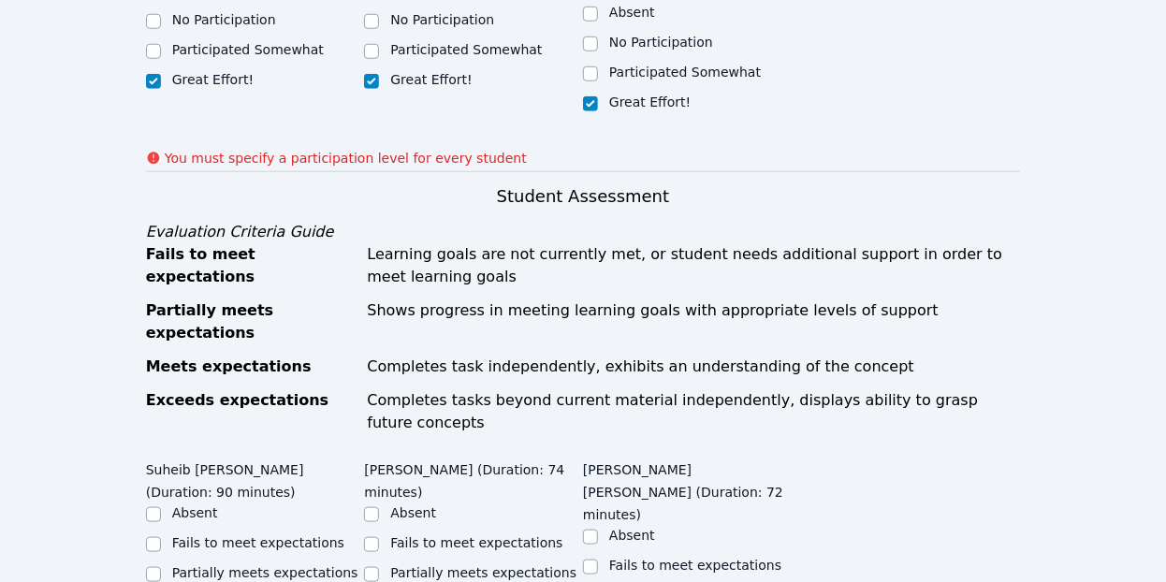
checkbox input "true"
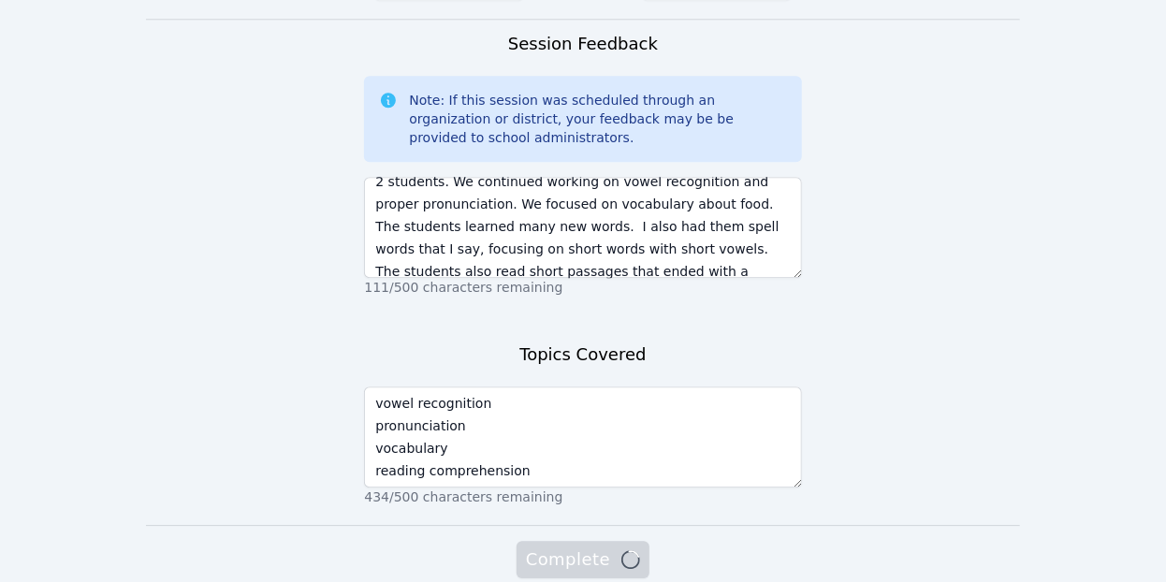
scroll to position [2213, 0]
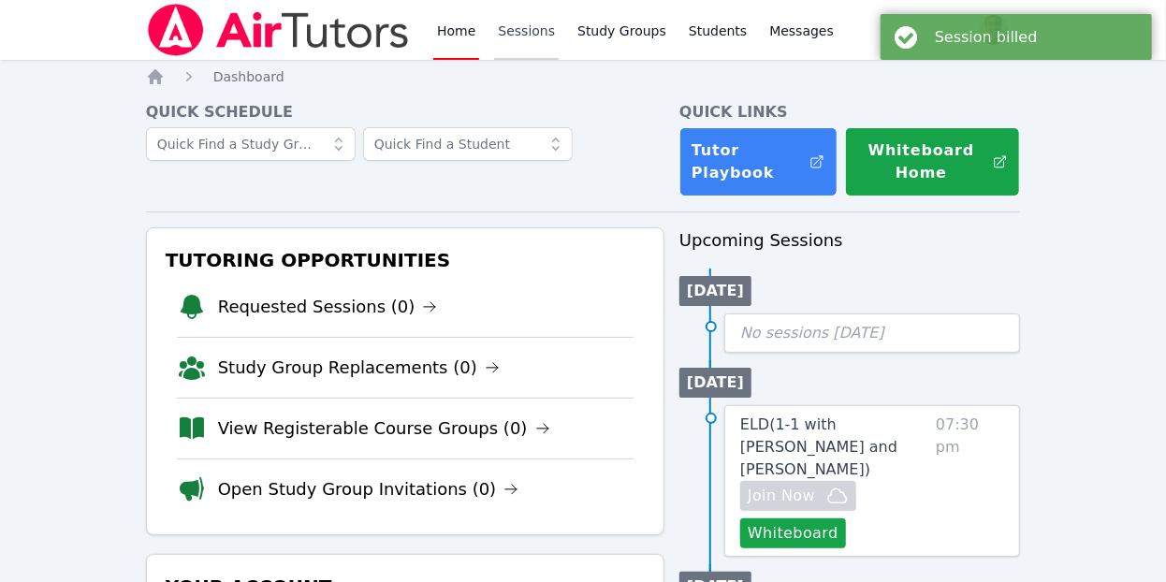
click at [517, 40] on link "Sessions" at bounding box center [526, 30] width 65 height 60
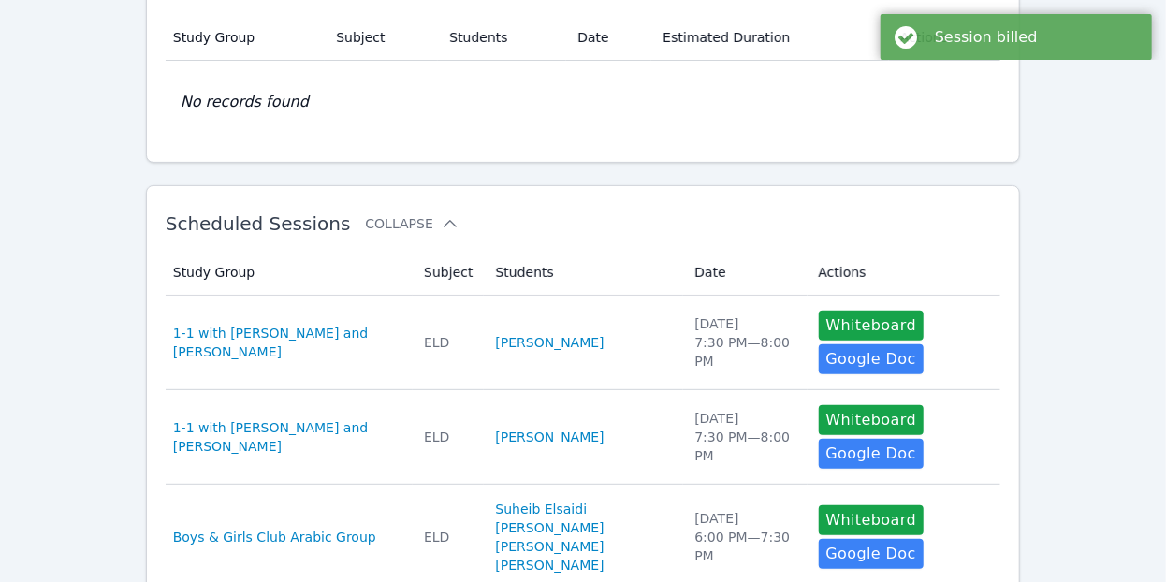
scroll to position [153, 0]
